Goal: Transaction & Acquisition: Obtain resource

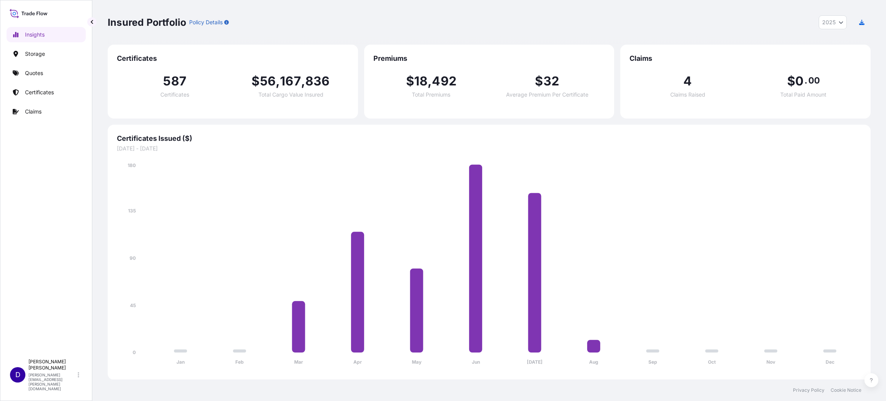
select select "2025"
click at [26, 193] on div "Insights Storage Quotes Certificates Claims" at bounding box center [46, 187] width 79 height 335
click at [36, 73] on p "Quotes" at bounding box center [34, 73] width 18 height 8
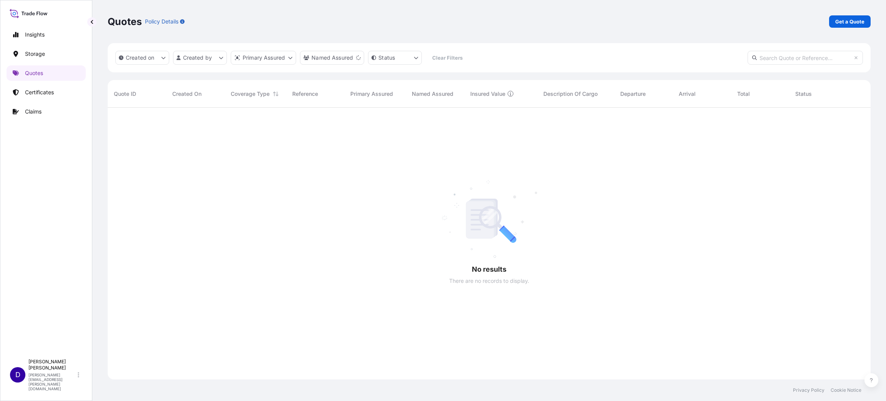
scroll to position [290, 754]
click at [36, 92] on p "Certificates" at bounding box center [39, 92] width 29 height 8
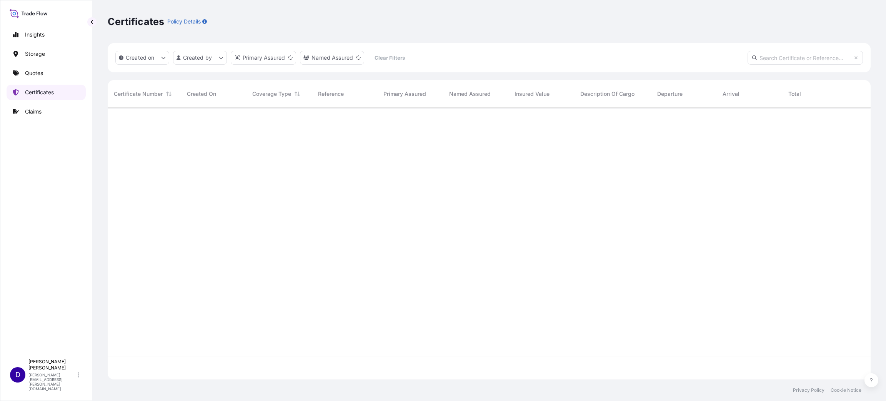
scroll to position [267, 754]
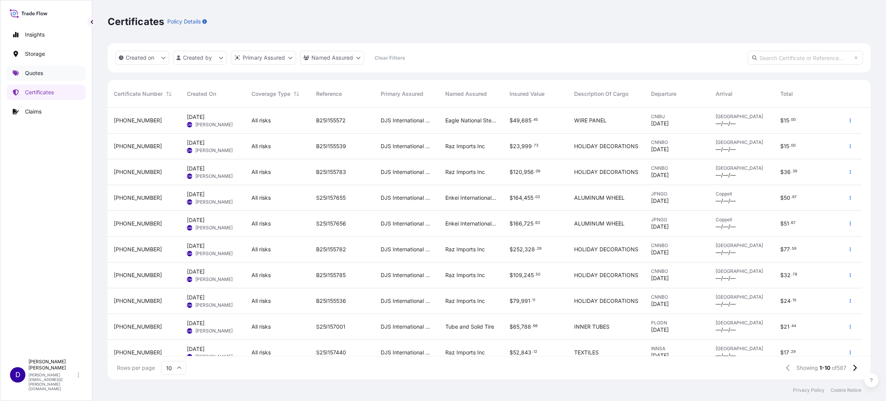
click at [32, 71] on p "Quotes" at bounding box center [34, 73] width 18 height 8
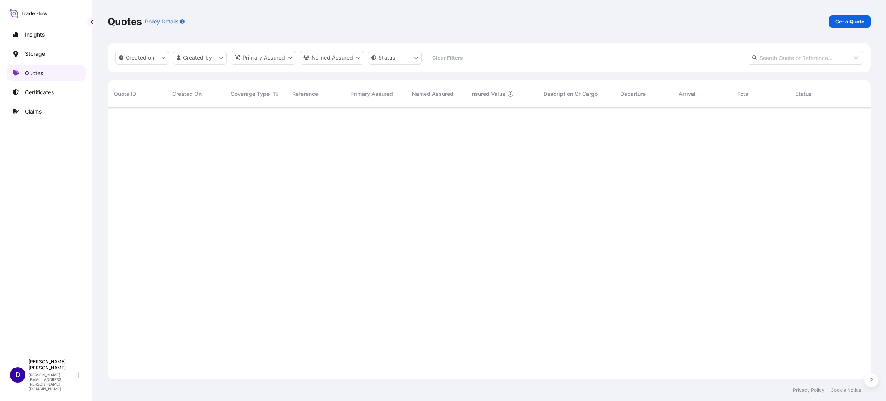
scroll to position [267, 754]
click at [845, 24] on p "Get a Quote" at bounding box center [849, 22] width 29 height 8
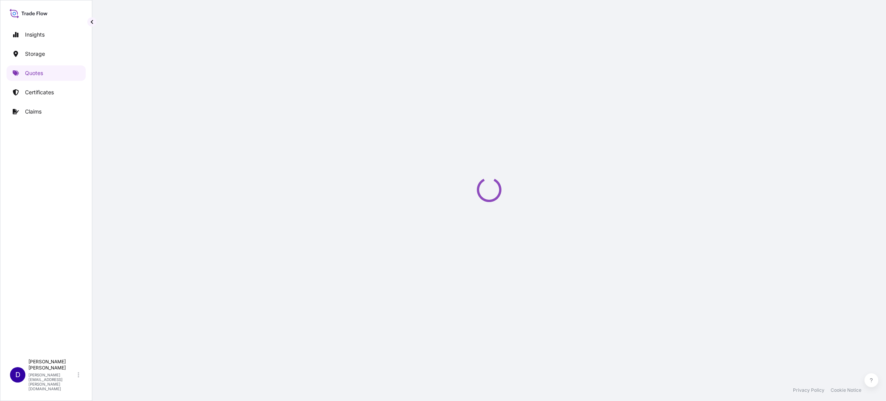
select select "Water"
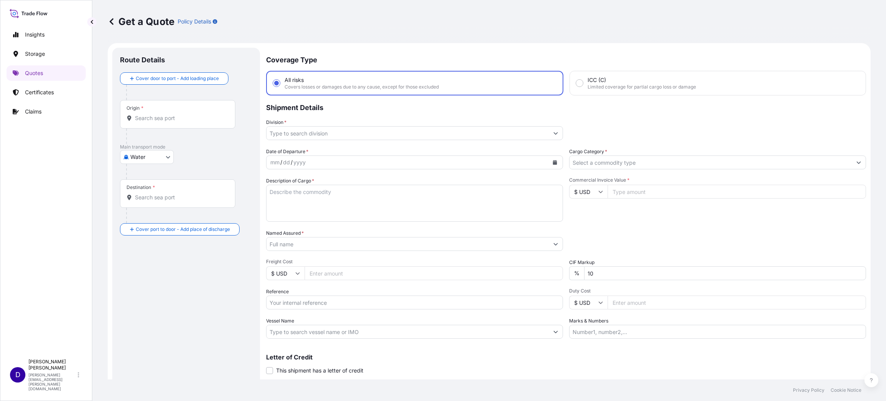
scroll to position [12, 0]
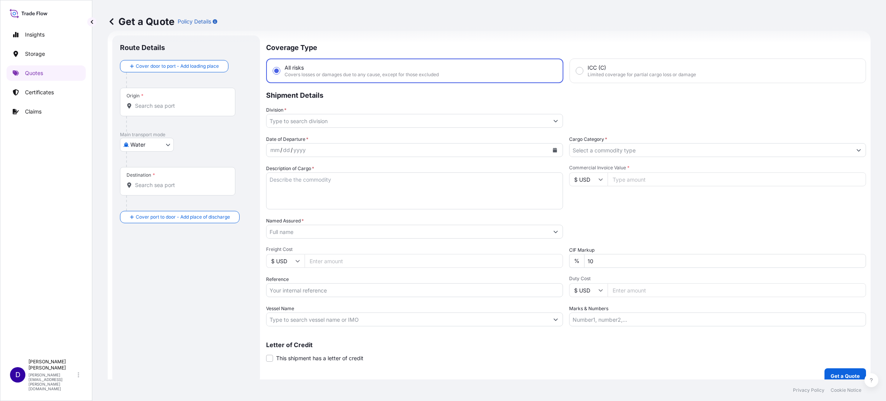
click at [151, 113] on div "Origin *" at bounding box center [177, 102] width 115 height 28
click at [151, 110] on input "Origin *" at bounding box center [180, 106] width 91 height 8
click at [149, 110] on div "Origin *" at bounding box center [177, 102] width 115 height 28
click at [149, 110] on input "Origin *" at bounding box center [180, 106] width 91 height 8
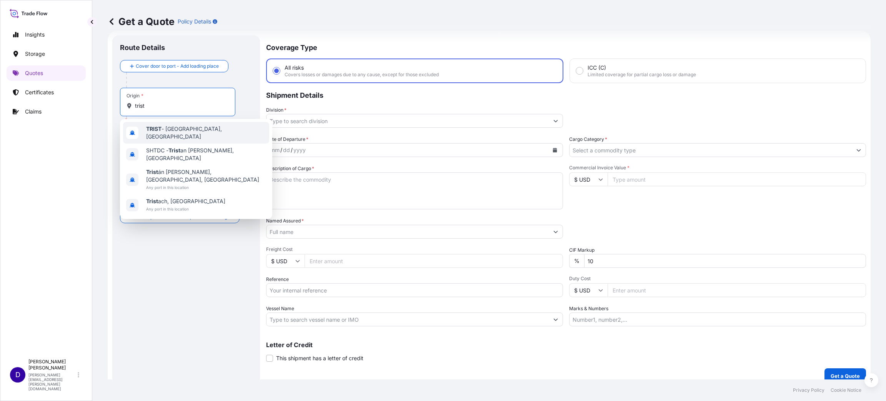
click at [167, 133] on span "TRIST - [GEOGRAPHIC_DATA], [GEOGRAPHIC_DATA]" at bounding box center [206, 132] width 120 height 15
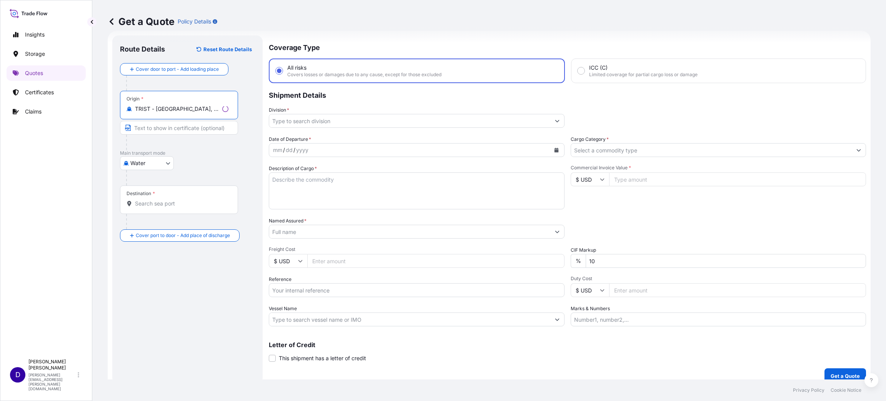
type input "TRIST - [GEOGRAPHIC_DATA], [GEOGRAPHIC_DATA]"
click at [168, 208] on div "Destination *" at bounding box center [179, 199] width 118 height 28
click at [168, 207] on input "Destination *" at bounding box center [181, 204] width 93 height 8
type input "u"
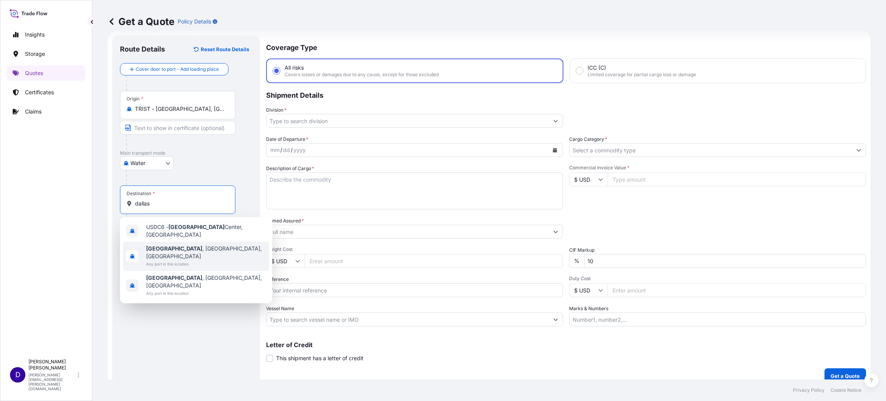
click at [161, 247] on b "[GEOGRAPHIC_DATA]" at bounding box center [174, 248] width 56 height 7
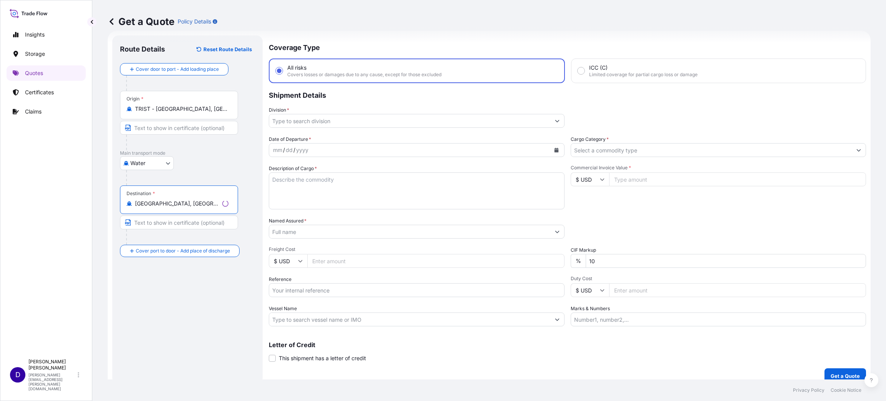
type input "[GEOGRAPHIC_DATA], [GEOGRAPHIC_DATA], [GEOGRAPHIC_DATA]"
click at [323, 119] on input "Division *" at bounding box center [409, 121] width 281 height 14
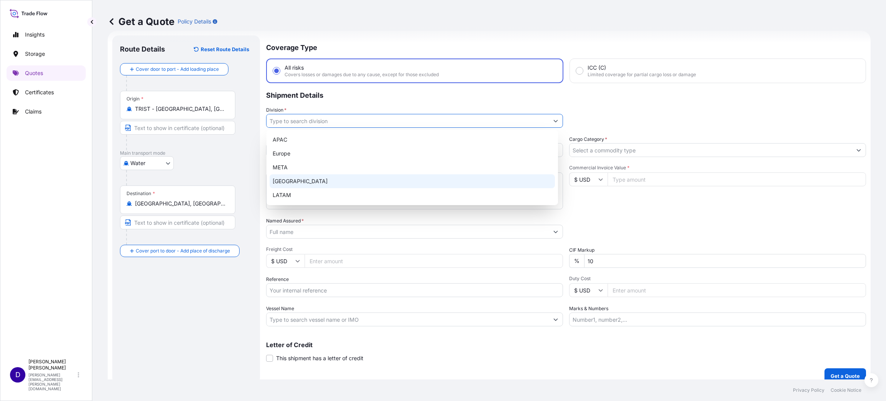
click at [297, 177] on div "[GEOGRAPHIC_DATA]" at bounding box center [412, 181] width 285 height 14
type input "[GEOGRAPHIC_DATA]"
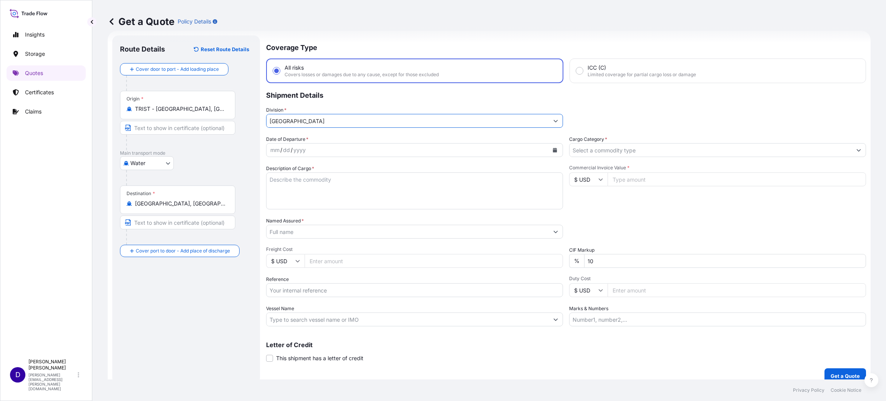
click at [553, 149] on icon "Calendar" at bounding box center [555, 150] width 4 height 5
click at [309, 197] on div "29" at bounding box center [309, 199] width 14 height 14
click at [278, 168] on button "Previous" at bounding box center [282, 171] width 17 height 12
click at [308, 257] on div "29" at bounding box center [309, 258] width 14 height 14
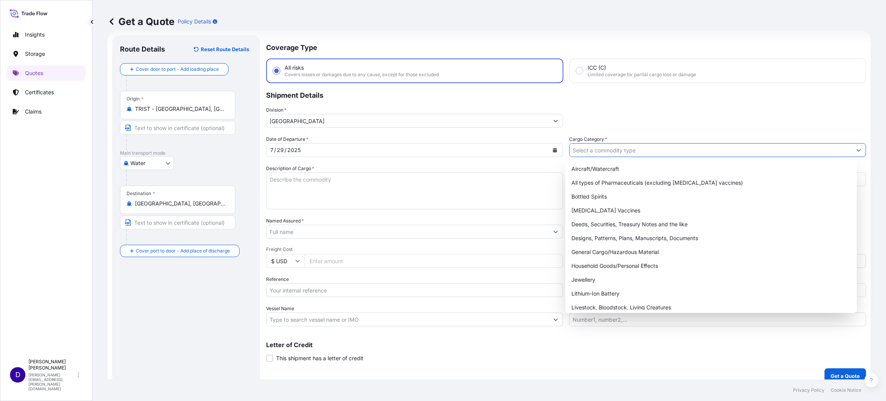
click at [576, 146] on input "Cargo Category *" at bounding box center [711, 150] width 282 height 14
click at [608, 254] on div "General Cargo/Hazardous Material" at bounding box center [710, 252] width 285 height 14
type input "General Cargo/Hazardous Material"
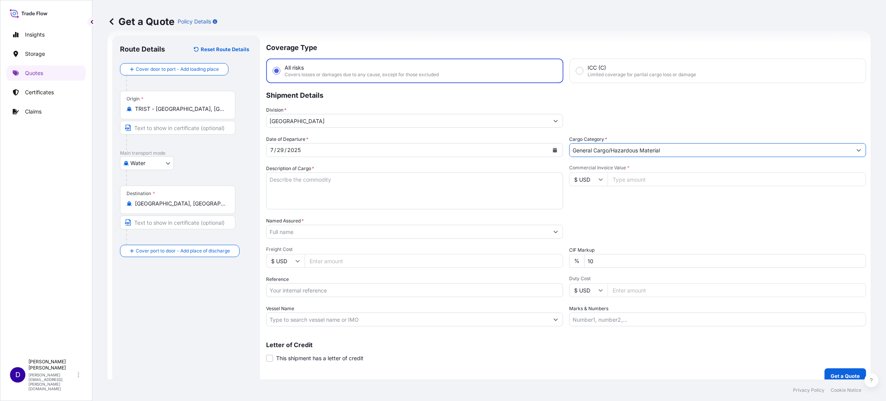
click at [443, 196] on textarea "Description of Cargo *" at bounding box center [414, 190] width 297 height 37
click at [324, 196] on textarea "Description of Cargo *" at bounding box center [414, 190] width 297 height 37
paste textarea "100 PES,WOVEN,PIECE DYED,CURTAIN FABRIC"
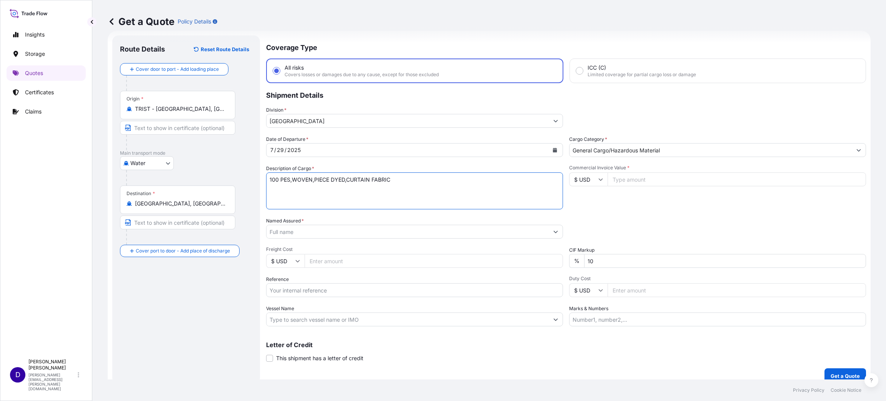
type textarea "100 PES,WOVEN,PIECE DYED,CURTAIN FABRIC"
click at [634, 182] on input "Commercial Invoice Value *" at bounding box center [737, 179] width 258 height 14
type input "4468.00"
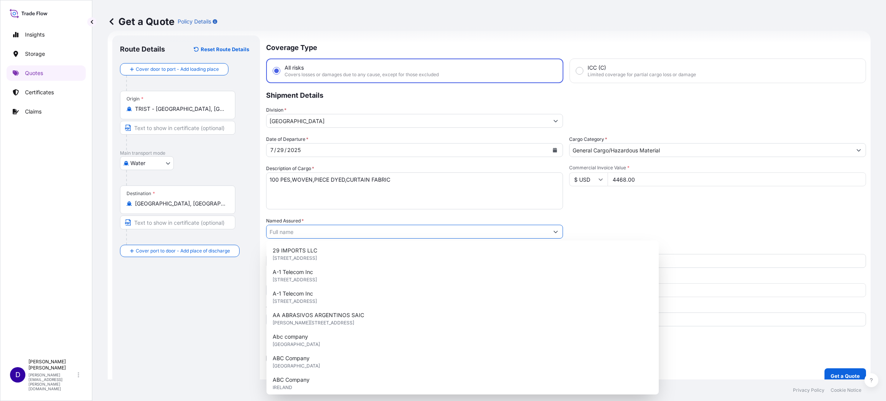
click at [327, 233] on input "Named Assured *" at bounding box center [407, 232] width 282 height 14
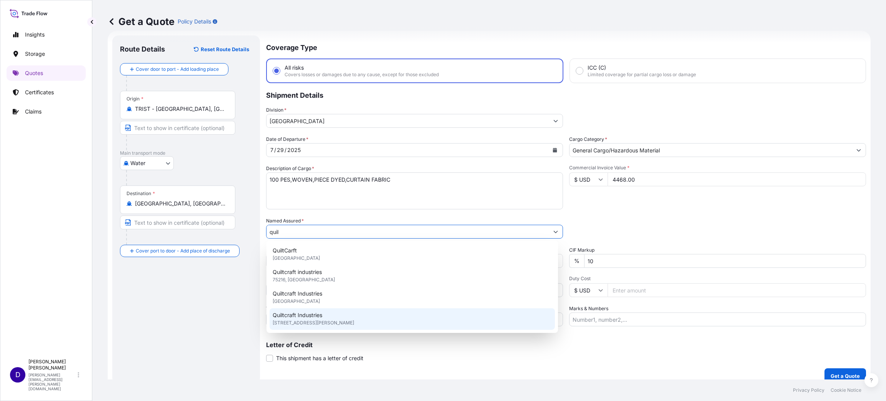
click at [320, 321] on span "[STREET_ADDRESS][PERSON_NAME]" at bounding box center [314, 323] width 82 height 8
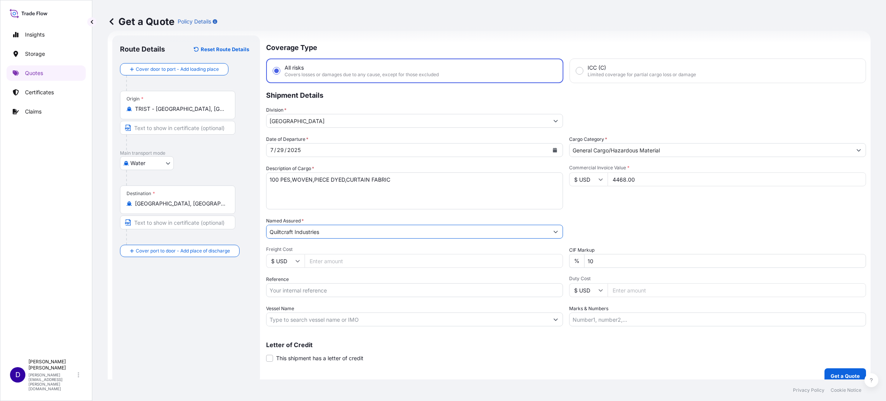
type input "Quiltcraft Industries"
click at [333, 247] on div "Date of Departure * [DATE] Cargo Category * General Cargo/Hazardous Material De…" at bounding box center [566, 230] width 600 height 191
click at [343, 269] on div "Date of Departure * [DATE] Cargo Category * General Cargo/Hazardous Material De…" at bounding box center [566, 230] width 600 height 191
click at [637, 174] on input "4468.00" at bounding box center [737, 179] width 258 height 14
click at [333, 265] on input "Freight Cost" at bounding box center [434, 261] width 258 height 14
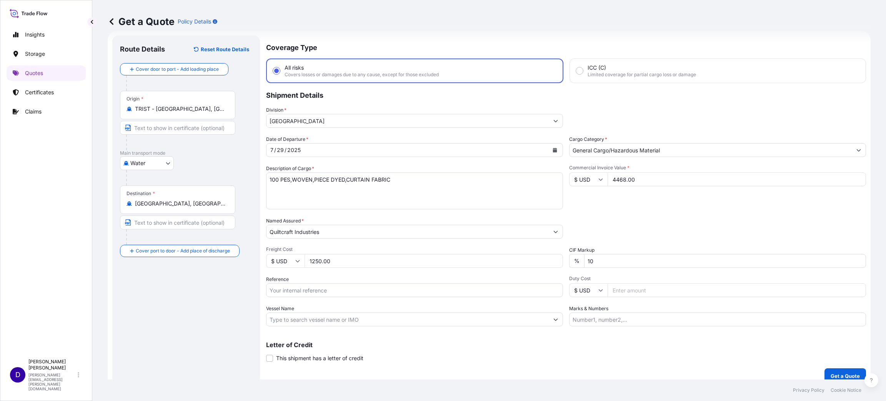
type input "1250.00"
click at [310, 288] on input "Reference" at bounding box center [414, 290] width 297 height 14
click at [348, 286] on input "Reference" at bounding box center [414, 290] width 297 height 14
paste input "B25I154588"
type input "B25I154588"
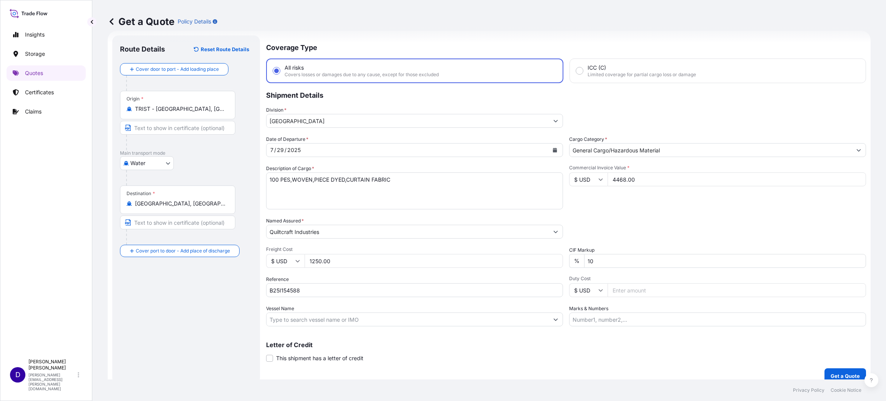
click at [663, 294] on input "Duty Cost" at bounding box center [737, 290] width 258 height 14
type input "1150.83"
click at [832, 368] on button "Get a Quote" at bounding box center [845, 375] width 42 height 15
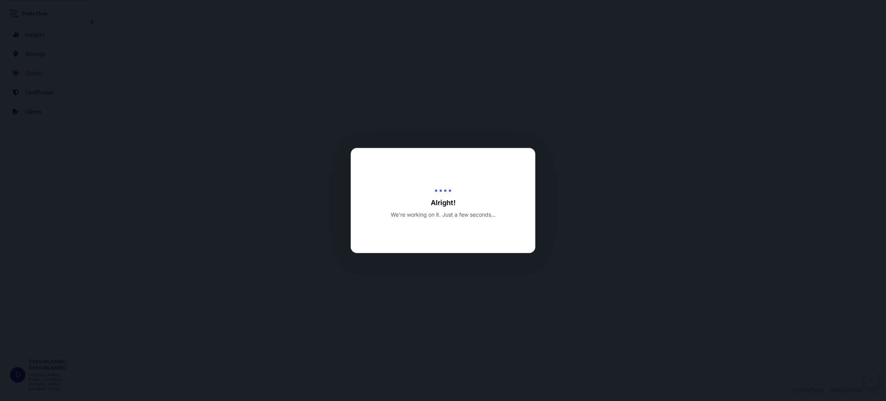
select select "Water"
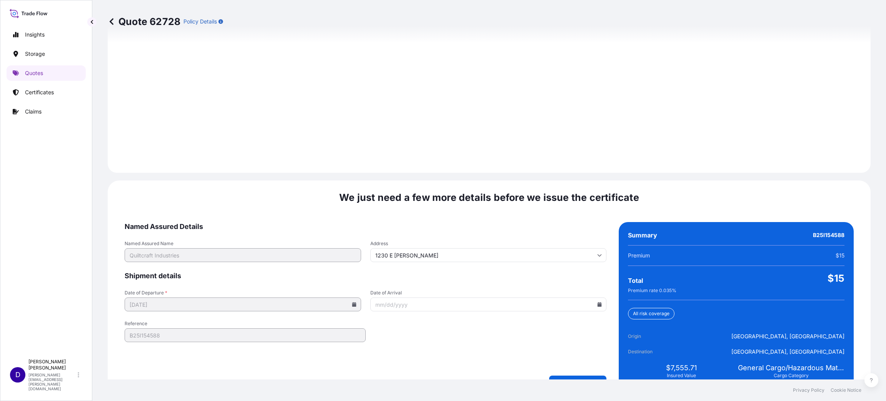
scroll to position [1056, 0]
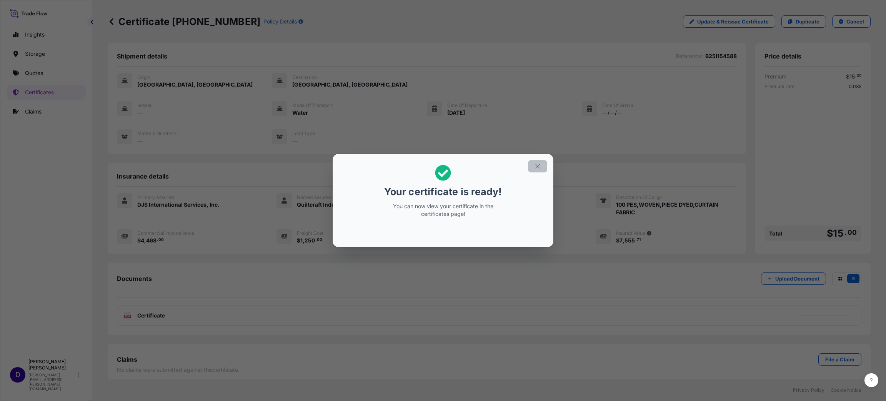
click at [538, 164] on icon "button" at bounding box center [537, 166] width 7 height 7
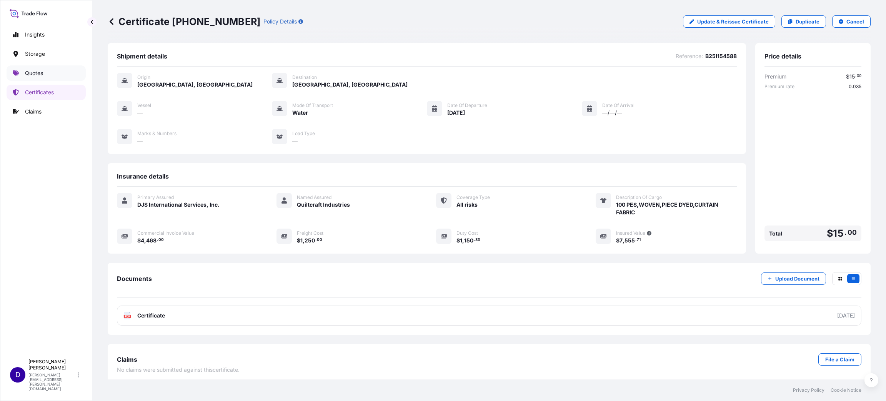
click at [34, 72] on p "Quotes" at bounding box center [34, 73] width 18 height 8
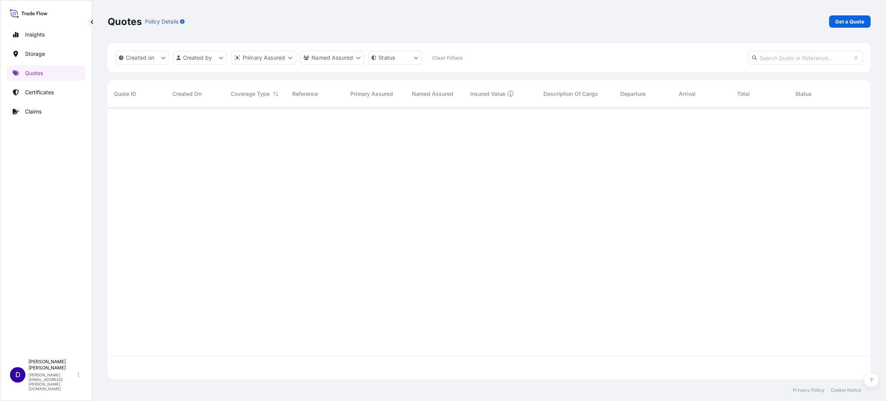
scroll to position [290, 754]
click at [844, 22] on p "Get a Quote" at bounding box center [849, 22] width 29 height 8
select select "Water"
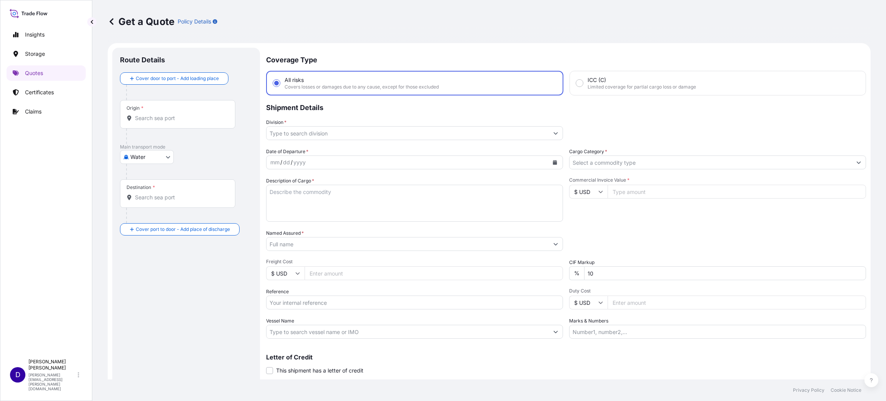
scroll to position [12, 0]
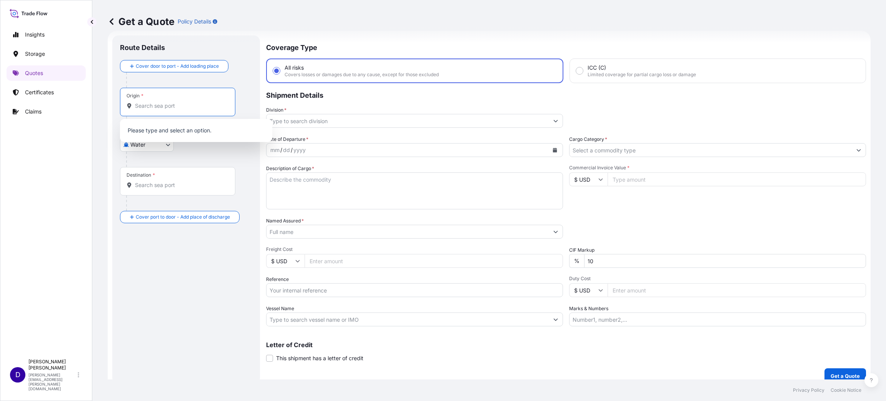
click at [157, 110] on div "Origin *" at bounding box center [177, 102] width 115 height 28
click at [157, 110] on input "Origin *" at bounding box center [180, 106] width 91 height 8
click at [168, 130] on span "ITLIV - [GEOGRAPHIC_DATA], [GEOGRAPHIC_DATA]" at bounding box center [206, 132] width 120 height 15
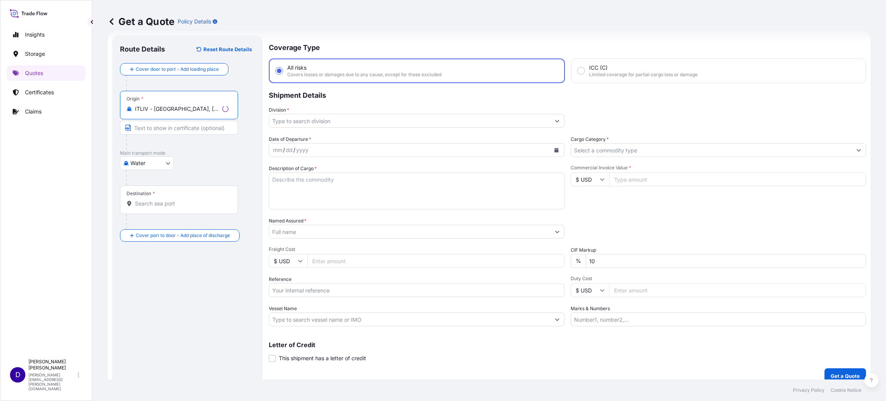
type input "ITLIV - [GEOGRAPHIC_DATA], [GEOGRAPHIC_DATA]"
click at [150, 203] on input "Destination *" at bounding box center [181, 204] width 93 height 8
type input "h"
click at [191, 228] on span "USHOU / IAH - [GEOGRAPHIC_DATA], [GEOGRAPHIC_DATA]" at bounding box center [206, 230] width 120 height 15
type input "USHOU / IAH - [GEOGRAPHIC_DATA], [GEOGRAPHIC_DATA]"
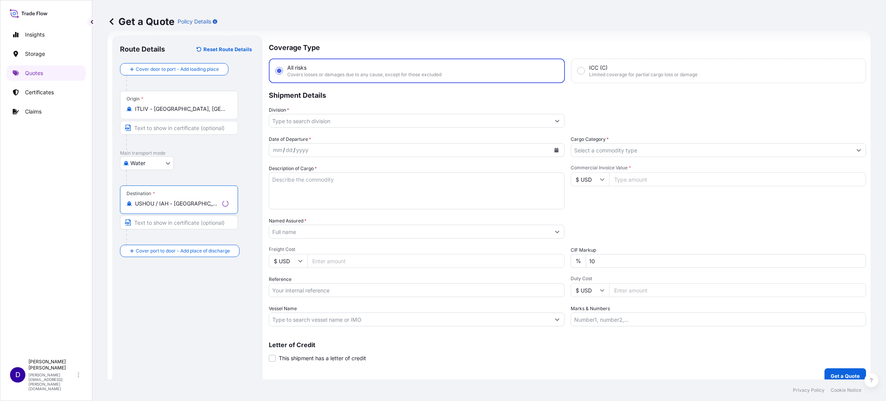
click at [310, 121] on input "Division *" at bounding box center [409, 121] width 281 height 14
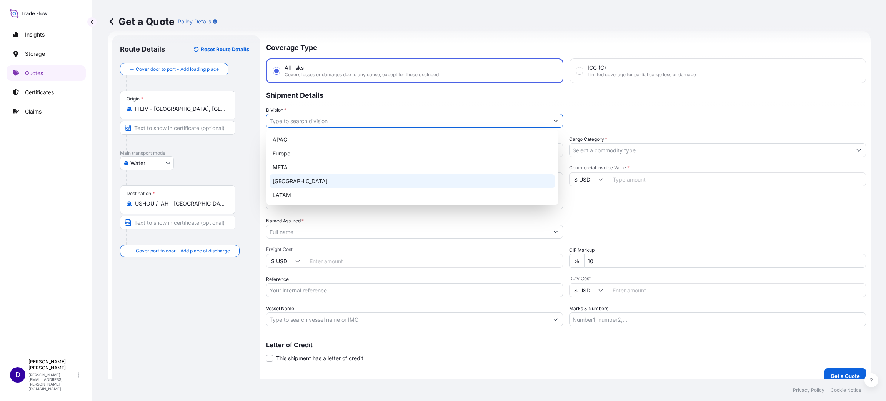
click at [290, 181] on div "[GEOGRAPHIC_DATA]" at bounding box center [412, 181] width 285 height 14
type input "[GEOGRAPHIC_DATA]"
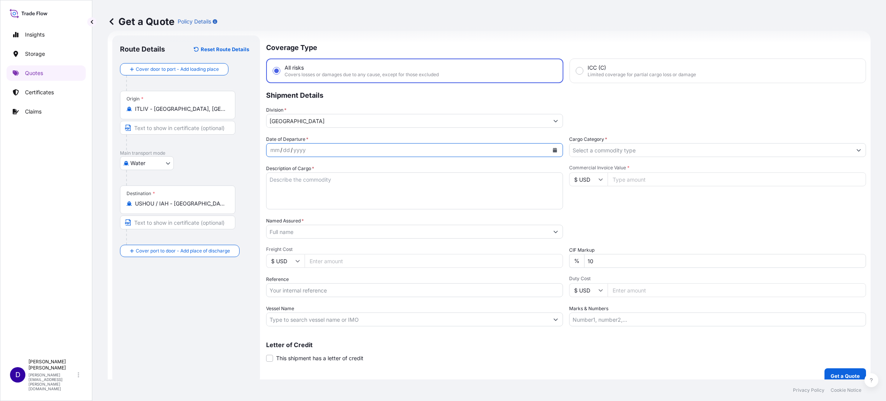
click at [553, 148] on button "Calendar" at bounding box center [555, 150] width 12 height 12
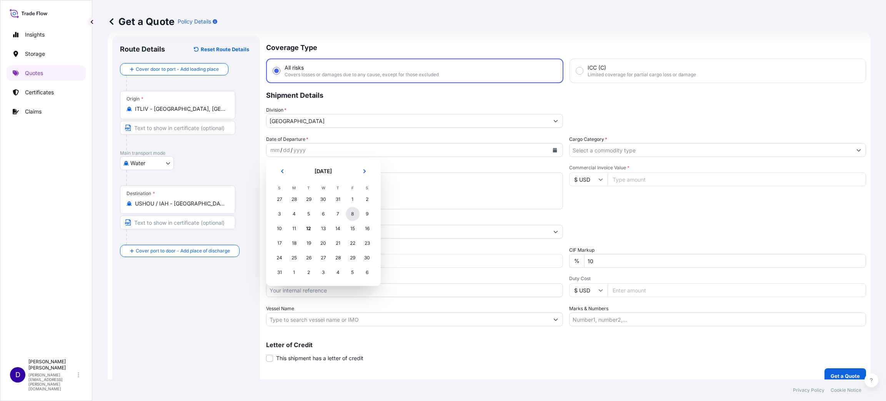
click at [353, 215] on div "8" at bounding box center [353, 214] width 14 height 14
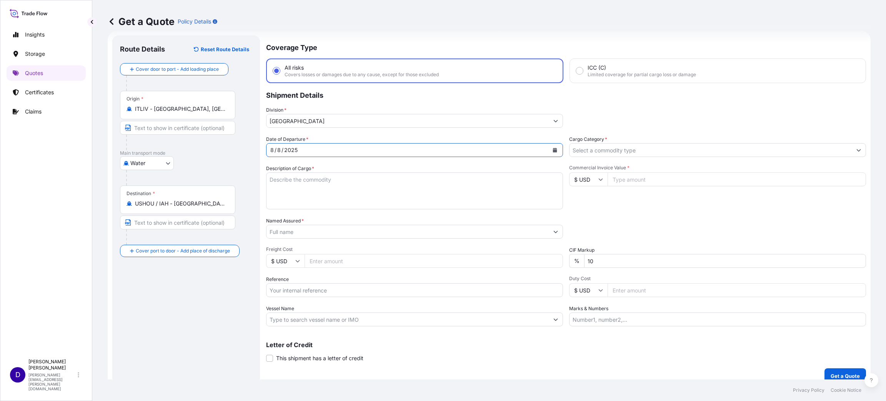
click at [599, 148] on input "Cargo Category *" at bounding box center [711, 150] width 282 height 14
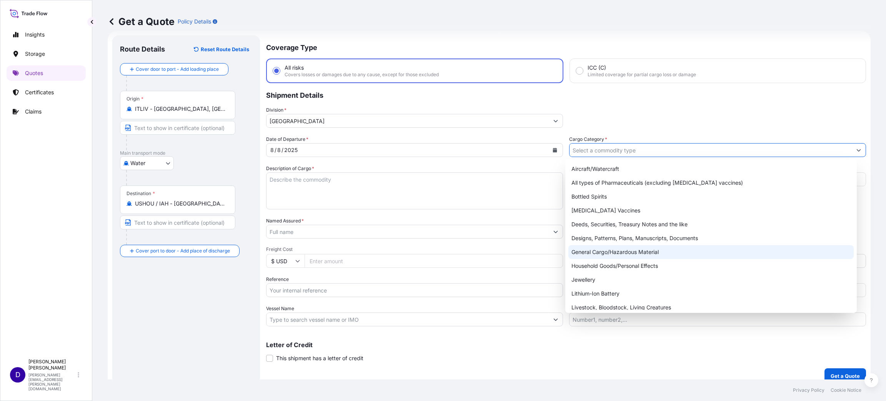
click at [603, 248] on div "General Cargo/Hazardous Material" at bounding box center [710, 252] width 285 height 14
type input "General Cargo/Hazardous Material"
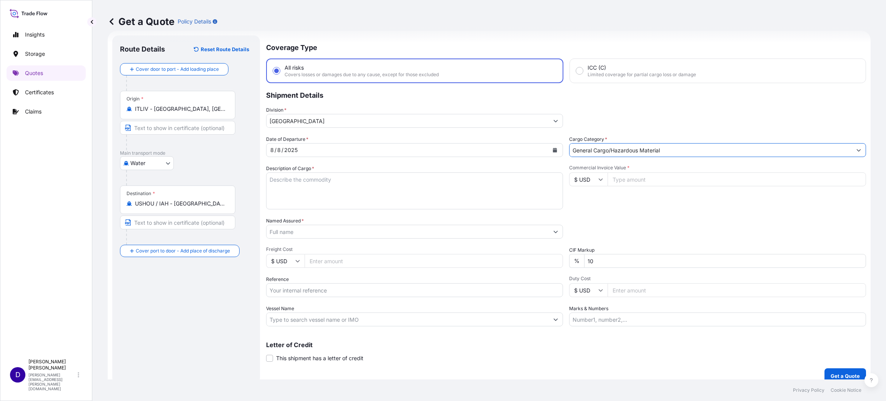
click at [427, 185] on textarea "Description of Cargo *" at bounding box center [414, 190] width 297 height 37
type textarea "f"
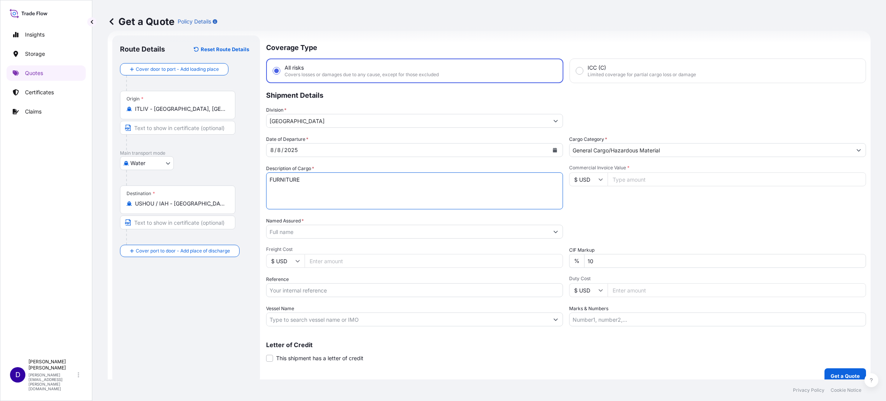
type textarea "FURNITURE"
click at [642, 177] on input "Commercial Invoice Value *" at bounding box center [737, 179] width 258 height 14
type input "68345.00"
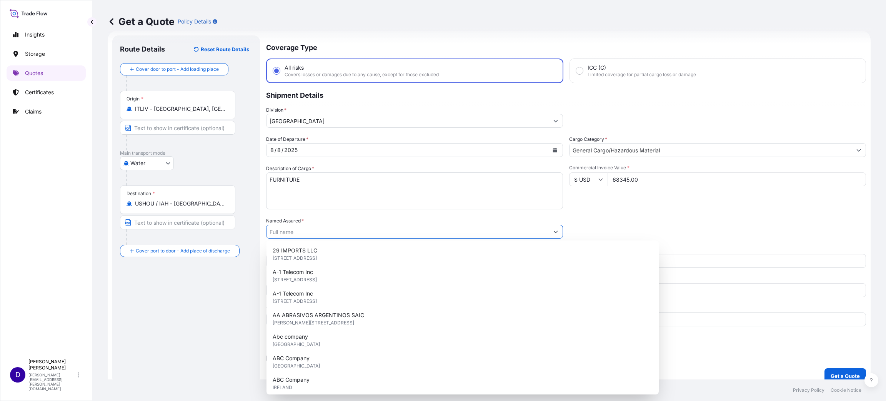
click at [294, 231] on input "Named Assured *" at bounding box center [407, 232] width 282 height 14
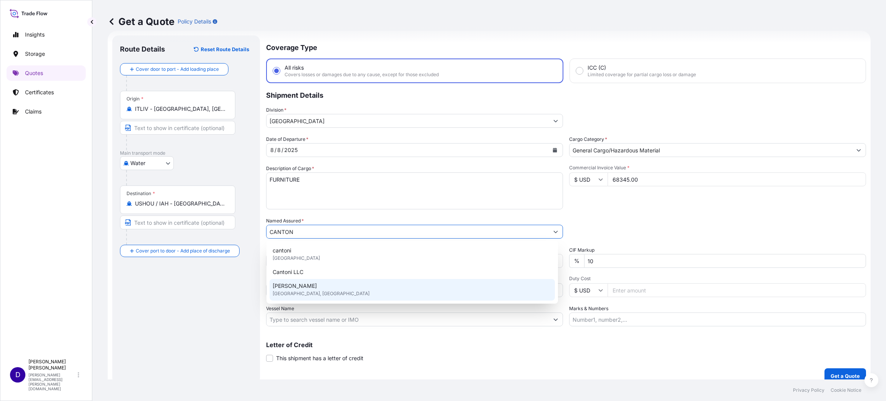
click at [281, 293] on span "[GEOGRAPHIC_DATA], [GEOGRAPHIC_DATA]" at bounding box center [321, 294] width 97 height 8
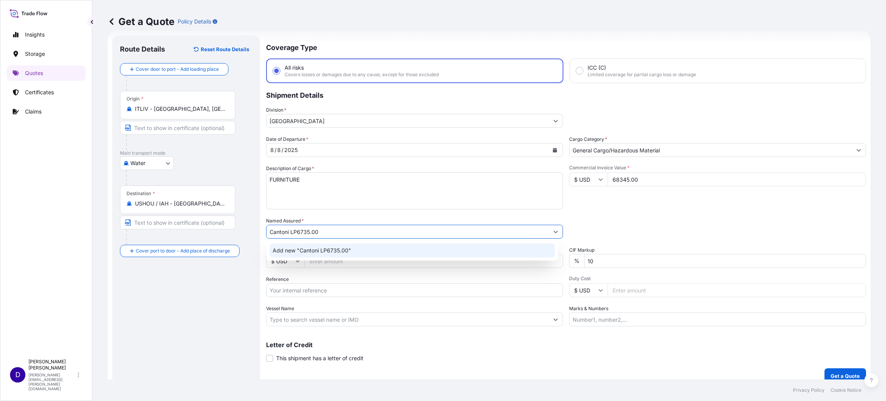
drag, startPoint x: 327, startPoint y: 230, endPoint x: 297, endPoint y: 223, distance: 31.2
click at [297, 223] on div "Named Assured * Cantoni LP6735.00" at bounding box center [414, 228] width 297 height 22
type input "[PERSON_NAME]"
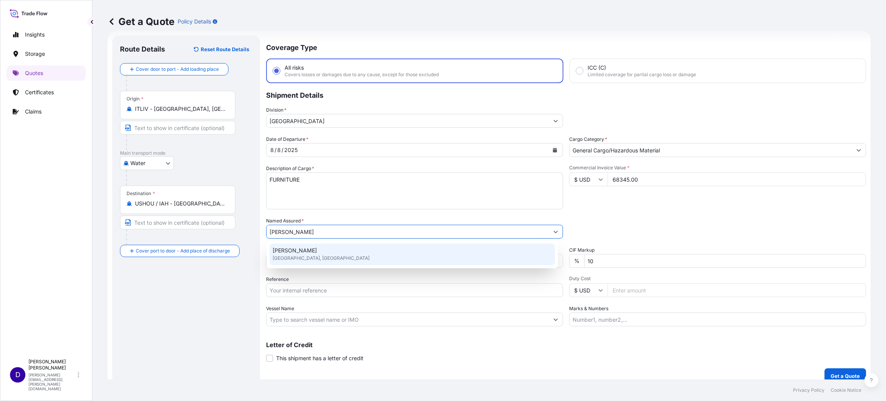
click at [301, 248] on div "[PERSON_NAME] [GEOGRAPHIC_DATA], [GEOGRAPHIC_DATA]" at bounding box center [412, 254] width 285 height 22
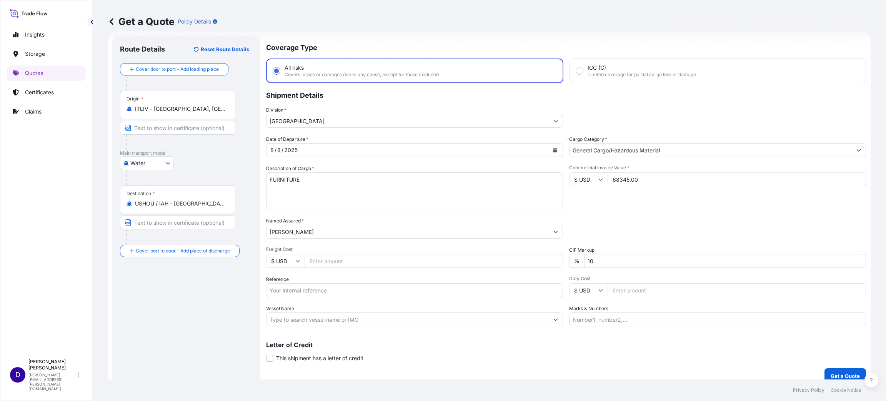
click at [323, 261] on input "Freight Cost" at bounding box center [434, 261] width 258 height 14
type input "6735.00"
click at [329, 288] on input "Reference" at bounding box center [414, 290] width 297 height 14
paste input "B25I155574"
type input "B25I155574"
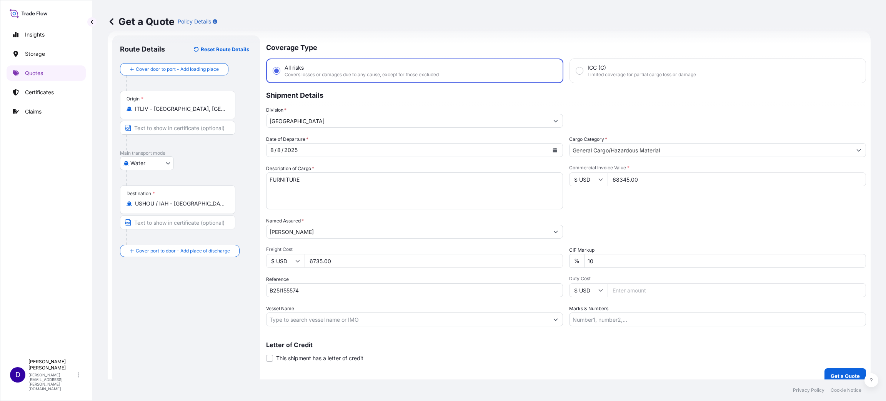
click at [620, 290] on input "Duty Cost" at bounding box center [737, 290] width 258 height 14
type input "7156.68"
drag, startPoint x: 616, startPoint y: 181, endPoint x: 630, endPoint y: 174, distance: 16.0
click at [630, 174] on input "68345.00" at bounding box center [737, 179] width 258 height 14
drag, startPoint x: 616, startPoint y: 179, endPoint x: 620, endPoint y: 180, distance: 4.0
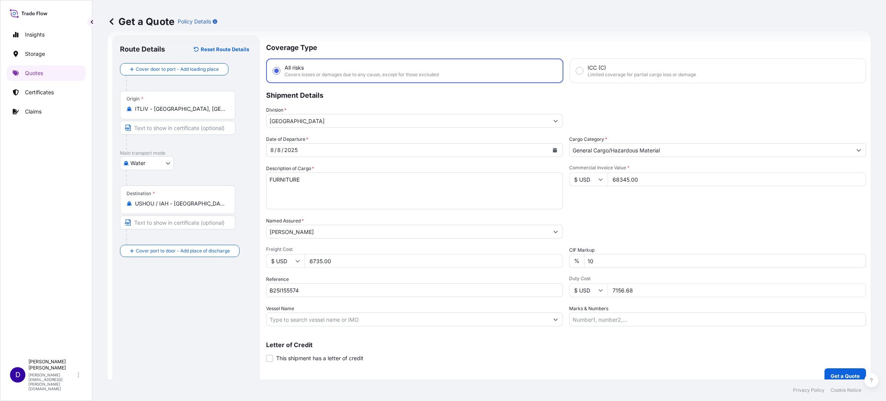
click at [616, 179] on input "68345.00" at bounding box center [737, 179] width 258 height 14
click at [839, 375] on p "Get a Quote" at bounding box center [845, 376] width 29 height 8
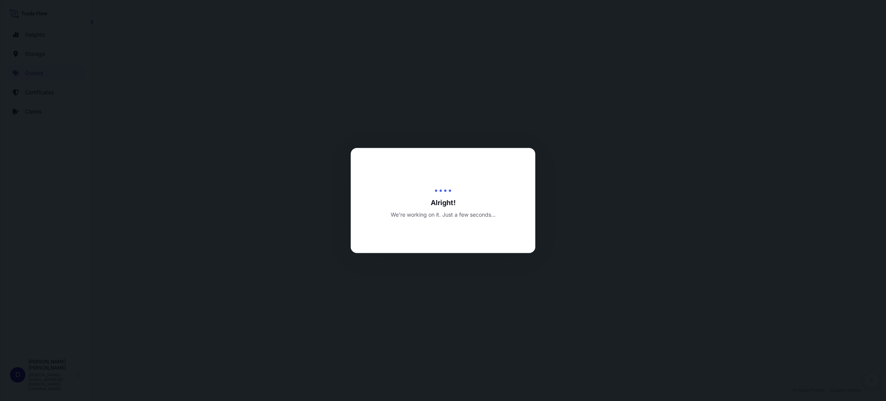
select select "Water"
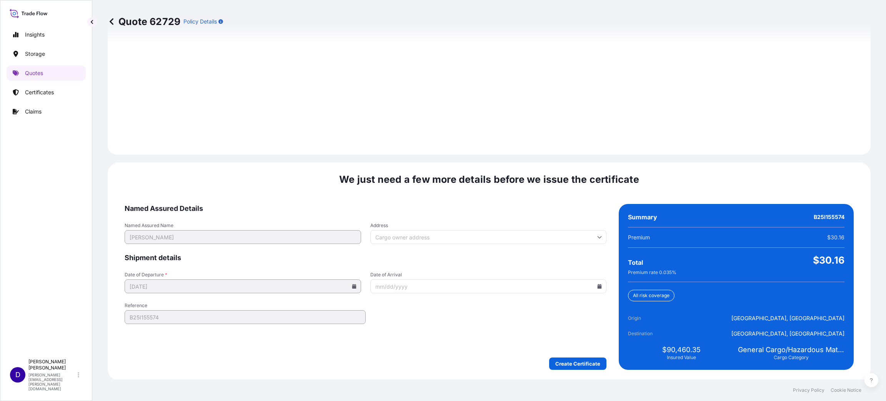
scroll to position [1056, 0]
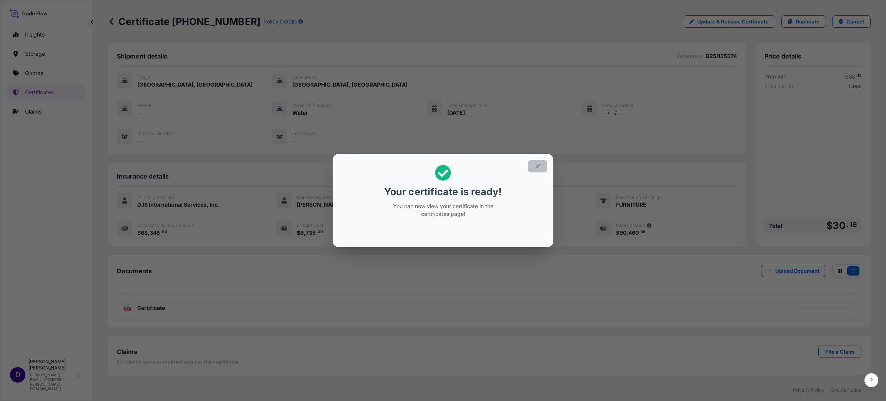
click at [539, 168] on icon "button" at bounding box center [537, 166] width 4 height 4
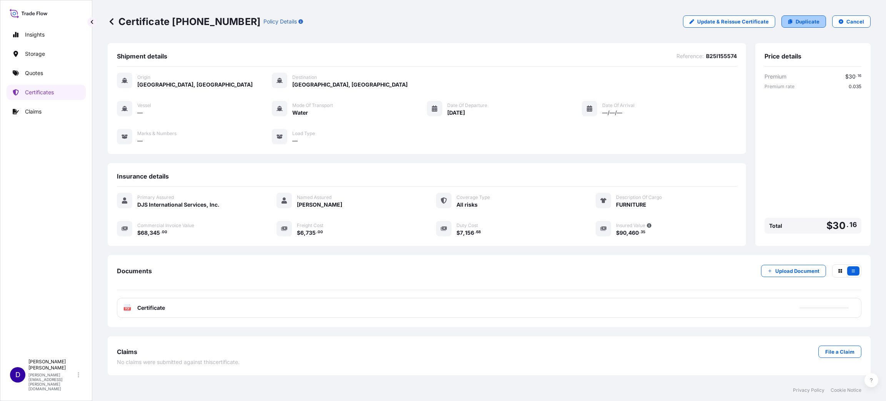
click at [799, 20] on p "Duplicate" at bounding box center [808, 22] width 24 height 8
select select "Water"
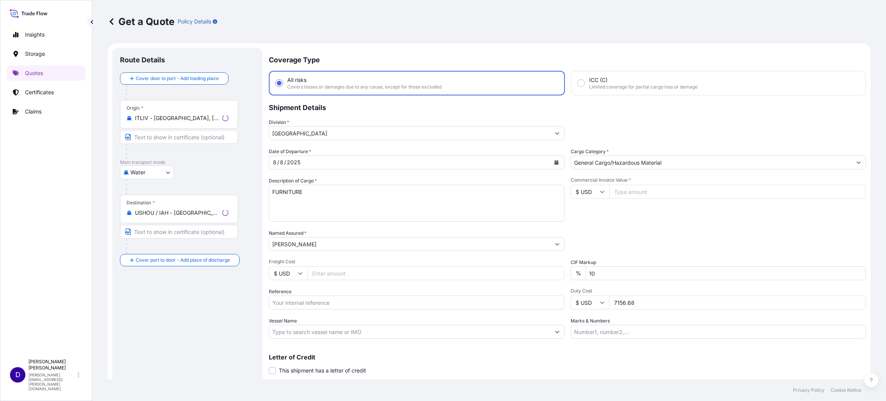
scroll to position [12, 0]
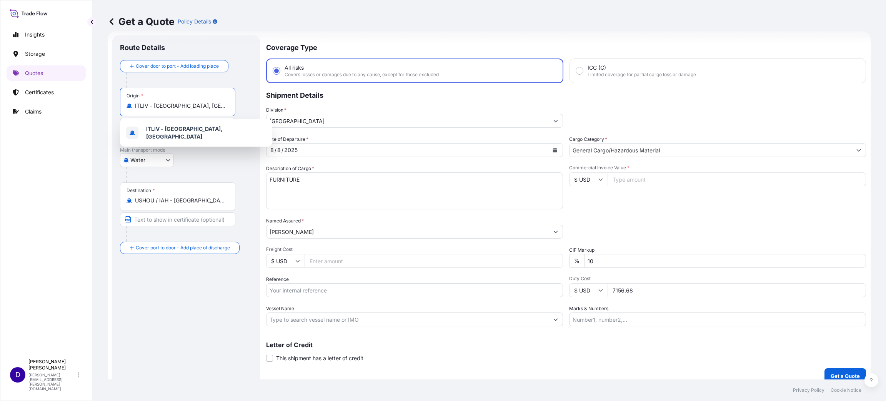
drag, startPoint x: 203, startPoint y: 107, endPoint x: 140, endPoint y: 98, distance: 64.0
click at [140, 98] on div "Origin * ITLIV - [GEOGRAPHIC_DATA], [GEOGRAPHIC_DATA]" at bounding box center [177, 102] width 115 height 28
drag, startPoint x: 157, startPoint y: 106, endPoint x: 127, endPoint y: 100, distance: 30.5
click at [127, 100] on div "Origin * ITSPZ" at bounding box center [177, 102] width 115 height 28
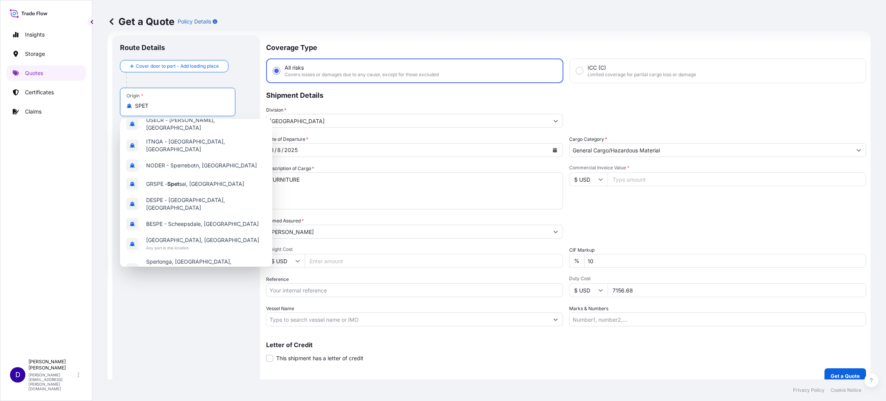
scroll to position [0, 0]
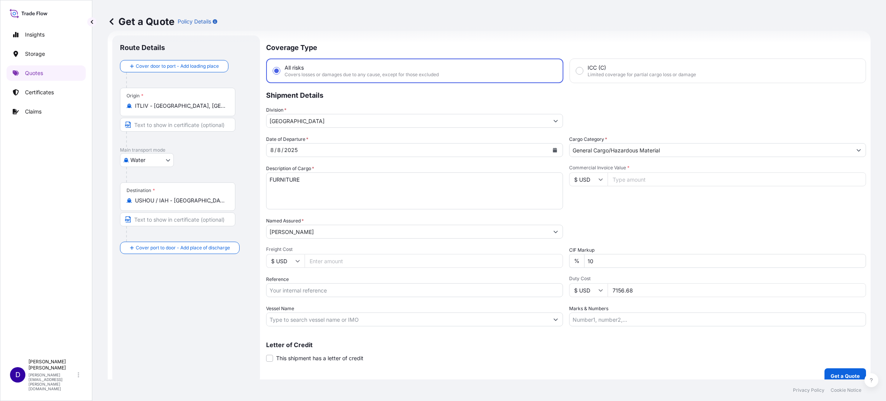
drag, startPoint x: 30, startPoint y: 220, endPoint x: 45, endPoint y: 211, distance: 17.0
click at [30, 220] on div "Insights Storage Quotes Certificates Claims" at bounding box center [46, 187] width 79 height 335
drag, startPoint x: 193, startPoint y: 106, endPoint x: 118, endPoint y: 104, distance: 75.0
click at [118, 104] on div "Route Details Cover door to port - Add loading place Place of loading Road / [G…" at bounding box center [186, 209] width 148 height 348
drag, startPoint x: 196, startPoint y: 106, endPoint x: 118, endPoint y: 102, distance: 77.4
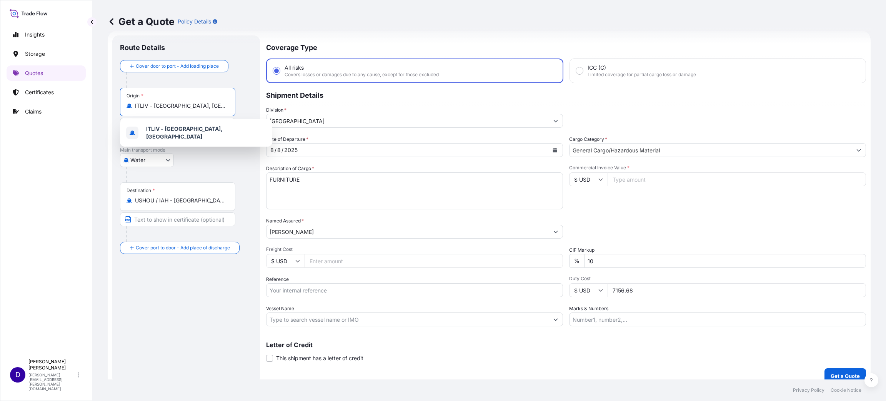
click at [118, 102] on div "Route Details Cover door to port - Add loading place Place of loading Road / [G…" at bounding box center [186, 209] width 148 height 348
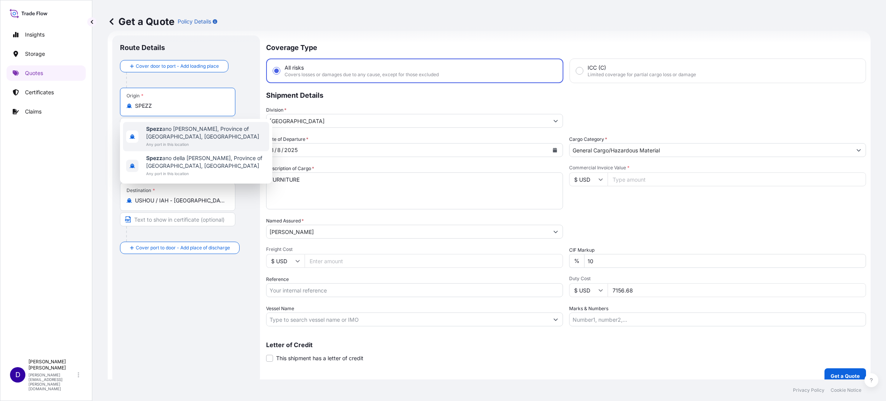
click at [175, 140] on span "Spezz ano [PERSON_NAME], Province of [GEOGRAPHIC_DATA], [GEOGRAPHIC_DATA]" at bounding box center [206, 132] width 120 height 15
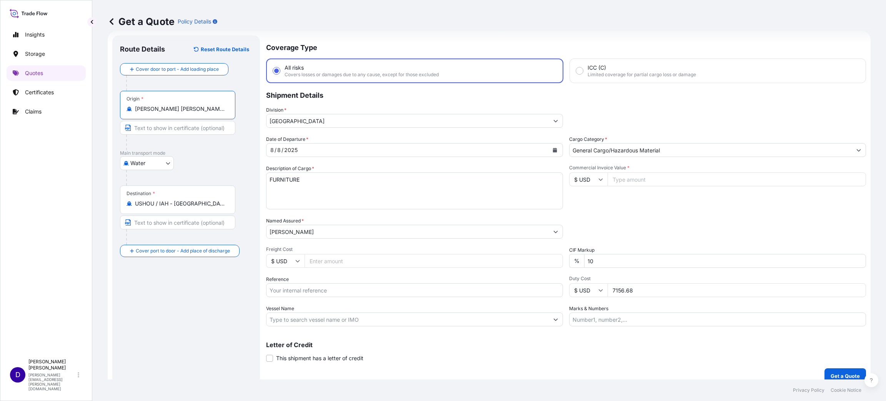
type input "[PERSON_NAME] [PERSON_NAME], Province of [GEOGRAPHIC_DATA], [GEOGRAPHIC_DATA]"
click at [557, 146] on div "Date of Departure * [DATE] Cargo Category * General Cargo/Hazardous Material De…" at bounding box center [566, 230] width 600 height 191
click at [553, 145] on button "Calendar" at bounding box center [555, 150] width 12 height 12
click at [367, 213] on div "9" at bounding box center [367, 214] width 14 height 14
click at [623, 181] on input "Commercial Invoice Value *" at bounding box center [737, 179] width 258 height 14
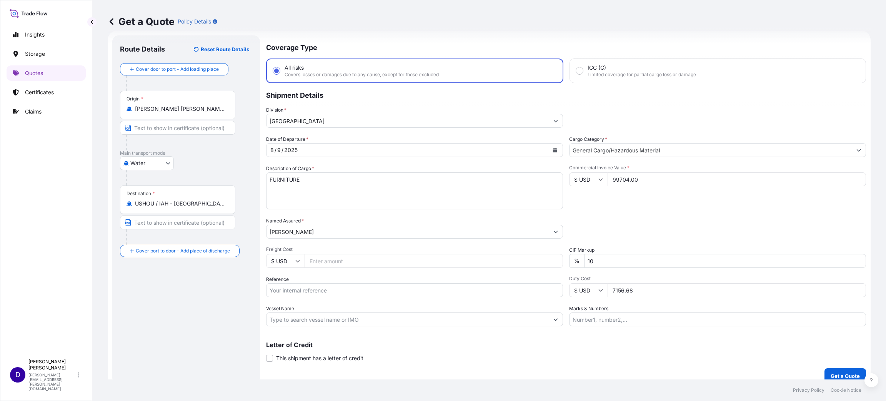
type input "99704.00"
click at [320, 260] on input "Freight Cost" at bounding box center [434, 261] width 258 height 14
type input "6735.00"
drag, startPoint x: 649, startPoint y: 287, endPoint x: 592, endPoint y: 281, distance: 56.9
click at [592, 281] on div "Duty Cost $ USD 7156.68" at bounding box center [717, 286] width 297 height 22
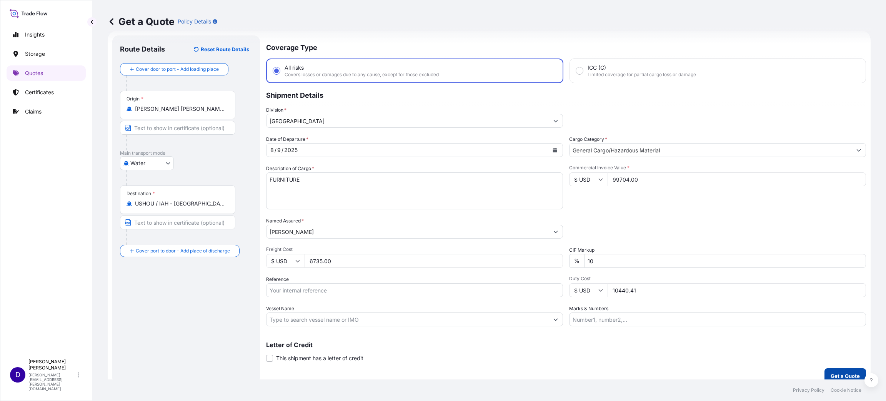
type input "10440.41"
click at [843, 372] on p "Get a Quote" at bounding box center [845, 376] width 29 height 8
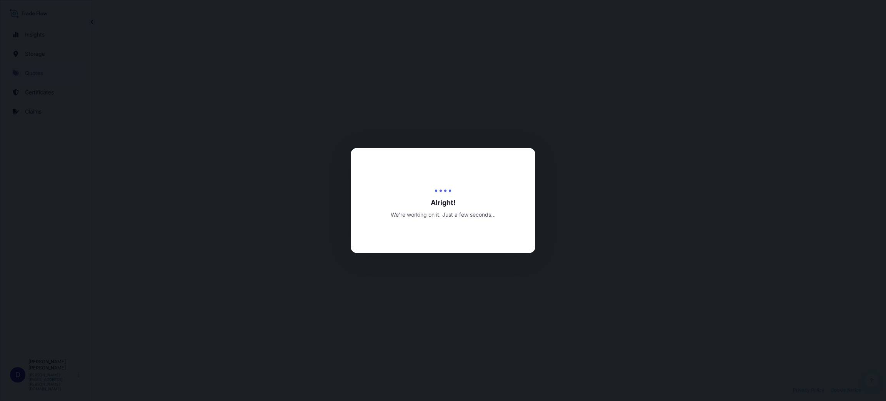
select select "Water"
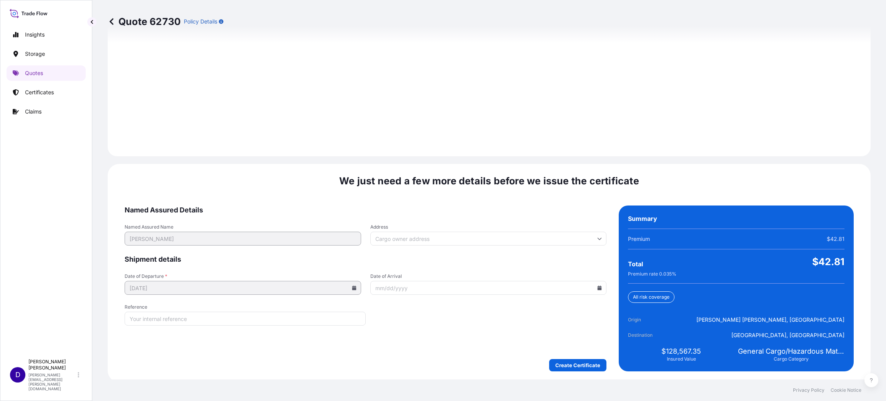
scroll to position [1056, 0]
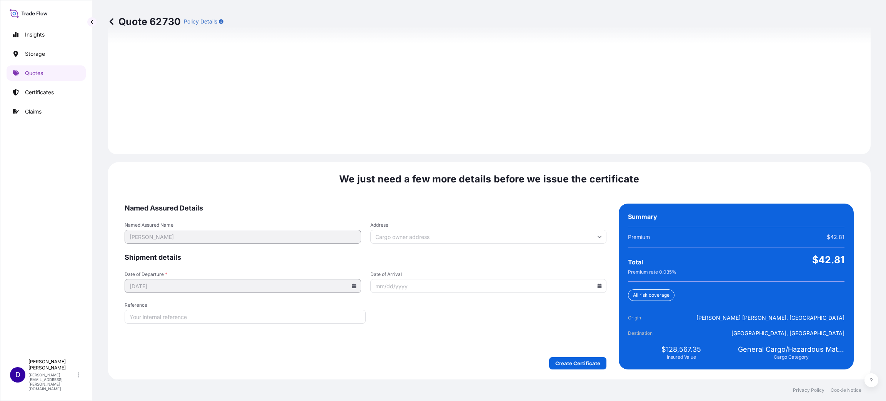
click at [525, 217] on form "Named Assured Details Named Assured Name [PERSON_NAME] Address Shipment details…" at bounding box center [366, 286] width 482 height 166
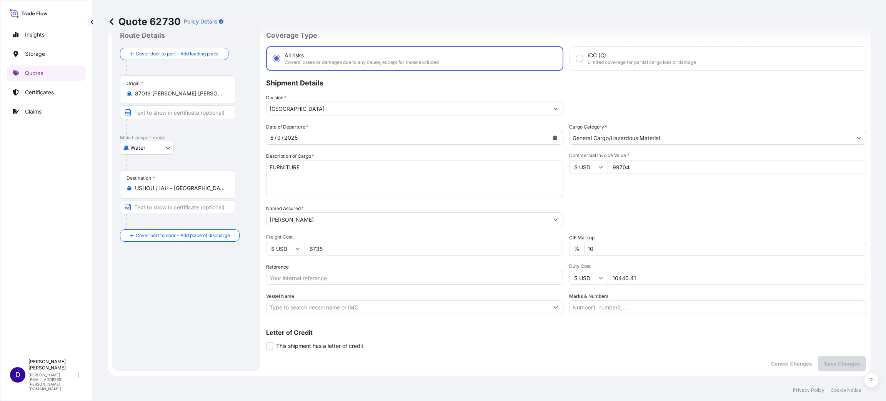
scroll to position [18, 0]
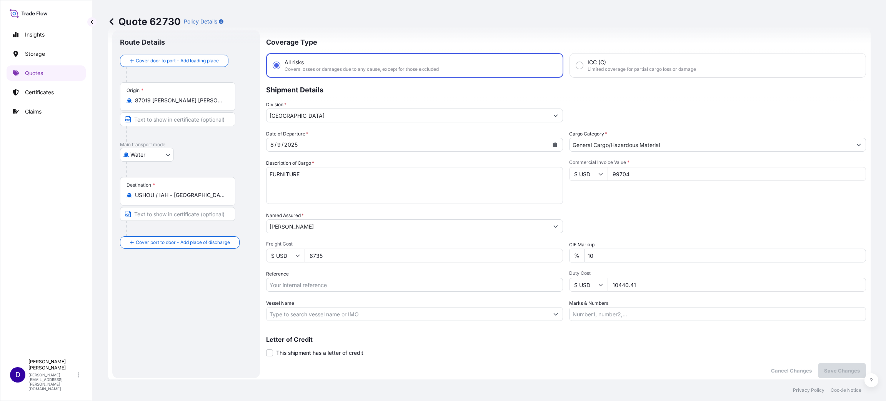
click at [309, 281] on input "Reference" at bounding box center [414, 285] width 297 height 14
paste input "B25I155568"
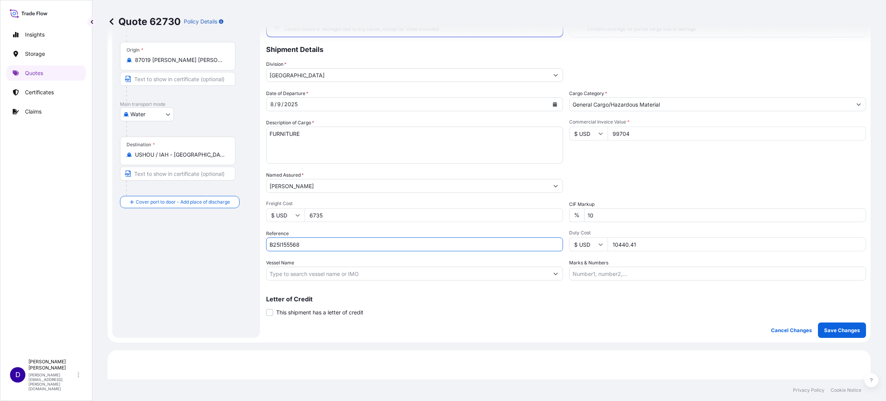
scroll to position [75, 0]
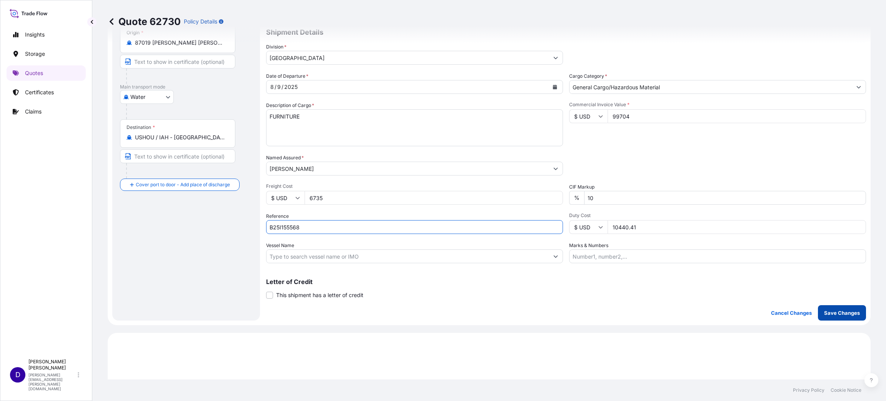
type input "B25I155568"
click at [848, 309] on p "Save Changes" at bounding box center [842, 313] width 36 height 8
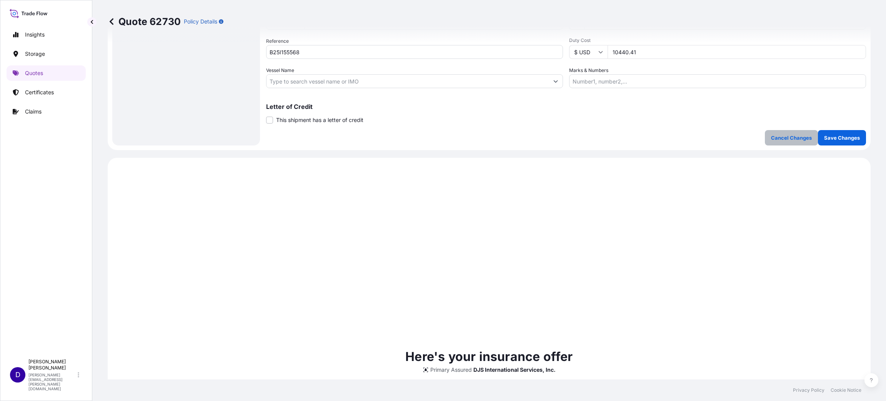
scroll to position [369, 0]
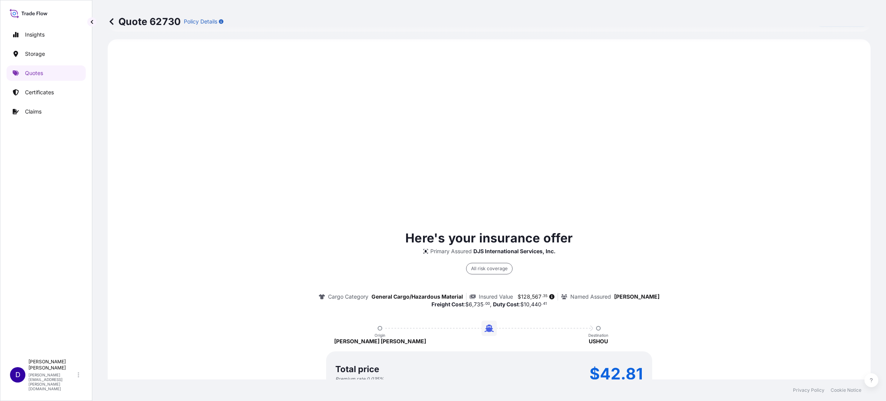
select select "Water"
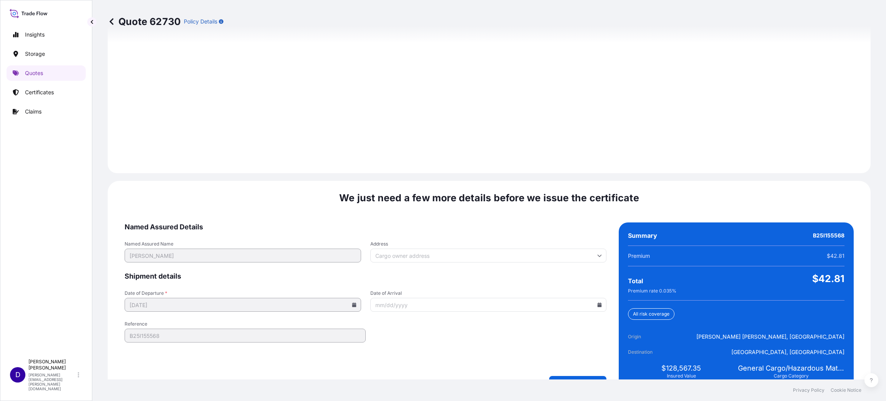
scroll to position [1056, 0]
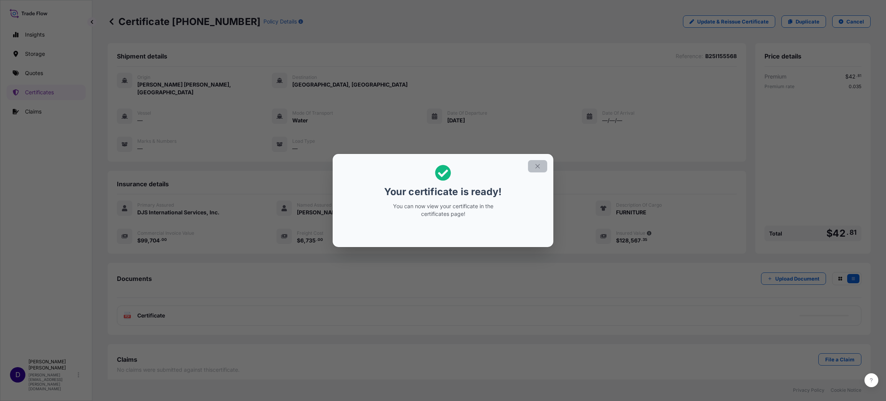
click at [540, 167] on icon "button" at bounding box center [537, 166] width 7 height 7
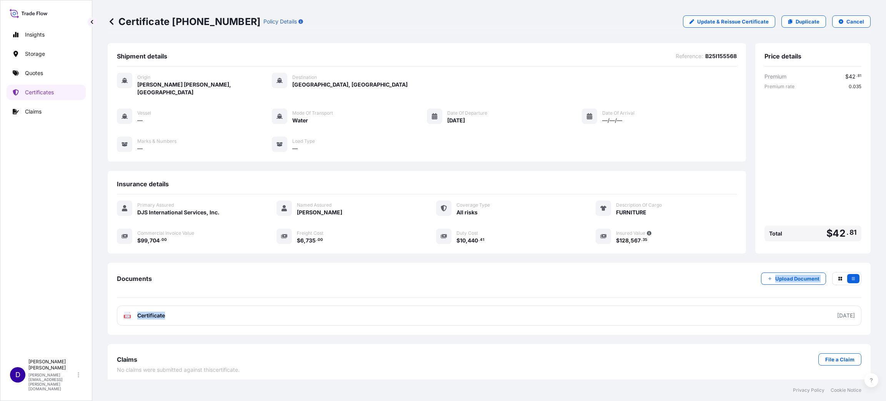
drag, startPoint x: 473, startPoint y: 239, endPoint x: 419, endPoint y: 291, distance: 75.1
click at [419, 291] on div "Documents Upload Document PDF Certificate [DATE]" at bounding box center [489, 298] width 744 height 53
click at [495, 335] on div "Shipment details Reference : B25I155568 Origin [PERSON_NAME][GEOGRAPHIC_DATA][P…" at bounding box center [489, 213] width 763 height 340
click at [812, 21] on p "Duplicate" at bounding box center [808, 22] width 24 height 8
select select "Water"
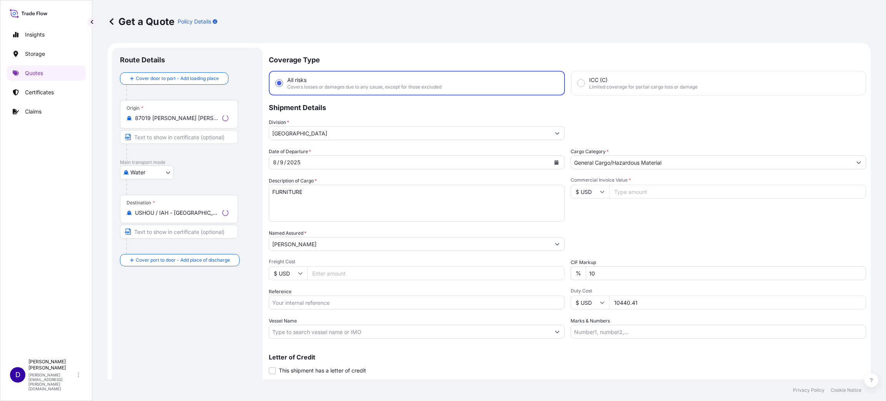
scroll to position [12, 0]
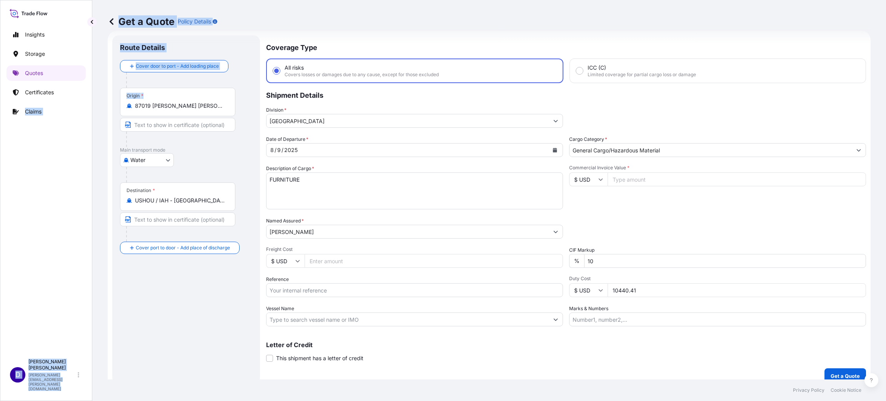
drag, startPoint x: 182, startPoint y: 110, endPoint x: 77, endPoint y: 102, distance: 104.6
click at [77, 102] on div "Insights Storage Quotes Certificates Claims D [PERSON_NAME] [PERSON_NAME][EMAIL…" at bounding box center [443, 200] width 886 height 401
click at [182, 103] on input "87019 [PERSON_NAME] [PERSON_NAME], Province of [GEOGRAPHIC_DATA], [GEOGRAPHIC_D…" at bounding box center [180, 106] width 91 height 8
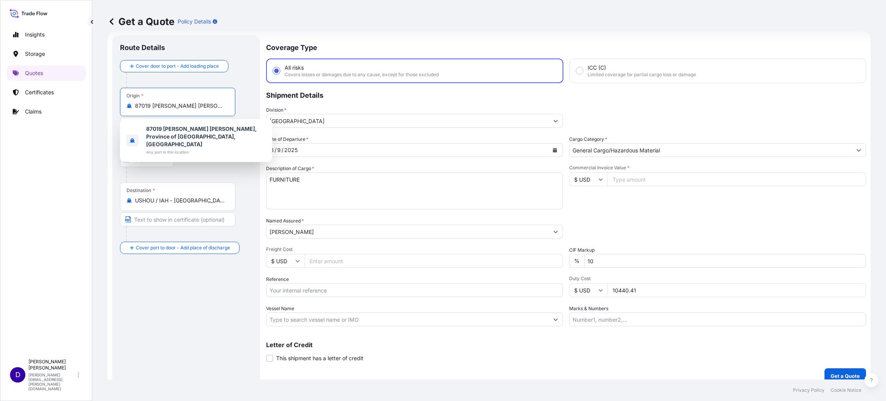
click at [148, 104] on input "87019 [PERSON_NAME] [PERSON_NAME], Province of [GEOGRAPHIC_DATA], [GEOGRAPHIC_D…" at bounding box center [180, 106] width 91 height 8
drag, startPoint x: 153, startPoint y: 103, endPoint x: 280, endPoint y: 105, distance: 126.9
click at [280, 105] on form "Route Details Cover door to port - Add loading place Place of loading Road / [G…" at bounding box center [489, 209] width 763 height 357
click at [202, 104] on input "87019 [PERSON_NAME] [PERSON_NAME], Province of [GEOGRAPHIC_DATA], [GEOGRAPHIC_D…" at bounding box center [180, 106] width 91 height 8
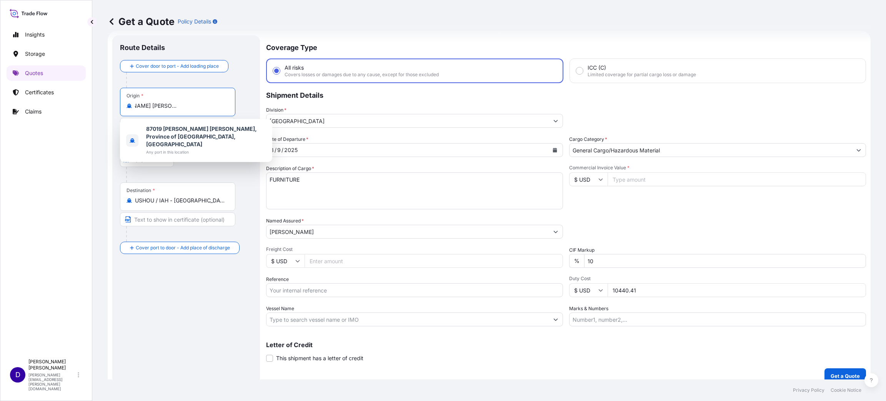
scroll to position [0, 0]
click at [193, 112] on div "Origin * 87019 [PERSON_NAME][GEOGRAPHIC_DATA][PERSON_NAME], Province of [GEOGRA…" at bounding box center [177, 102] width 115 height 28
click at [193, 110] on input "87019 [PERSON_NAME] [PERSON_NAME], Province of [GEOGRAPHIC_DATA], [GEOGRAPHIC_D…" at bounding box center [180, 106] width 91 height 8
click at [223, 108] on input "87019 [PERSON_NAME] [PERSON_NAME], Province of [GEOGRAPHIC_DATA], [GEOGRAPHIC_D…" at bounding box center [180, 106] width 91 height 8
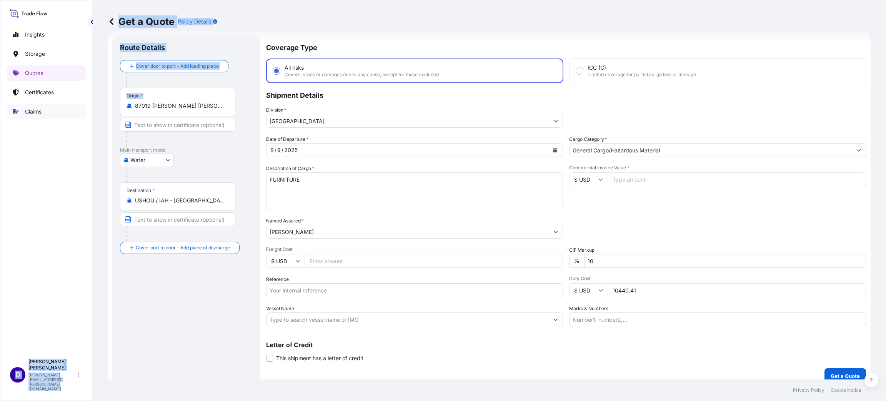
drag, startPoint x: 230, startPoint y: 103, endPoint x: 57, endPoint y: 107, distance: 172.7
click at [57, 106] on div "Insights Storage Quotes Certificates Claims D [PERSON_NAME] [PERSON_NAME][EMAIL…" at bounding box center [443, 200] width 886 height 401
click at [149, 101] on div "Text to show in the PDF certificate" at bounding box center [128, 108] width 84 height 14
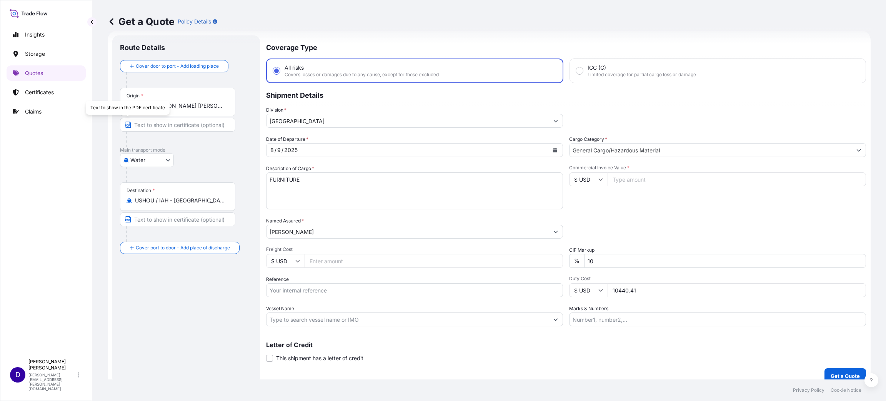
click at [182, 100] on div "Origin * 87019 [PERSON_NAME][GEOGRAPHIC_DATA][PERSON_NAME], Province of [GEOGRA…" at bounding box center [177, 102] width 115 height 28
click at [182, 102] on input "87019 [PERSON_NAME] [PERSON_NAME], Province of [GEOGRAPHIC_DATA], [GEOGRAPHIC_D…" at bounding box center [180, 106] width 91 height 8
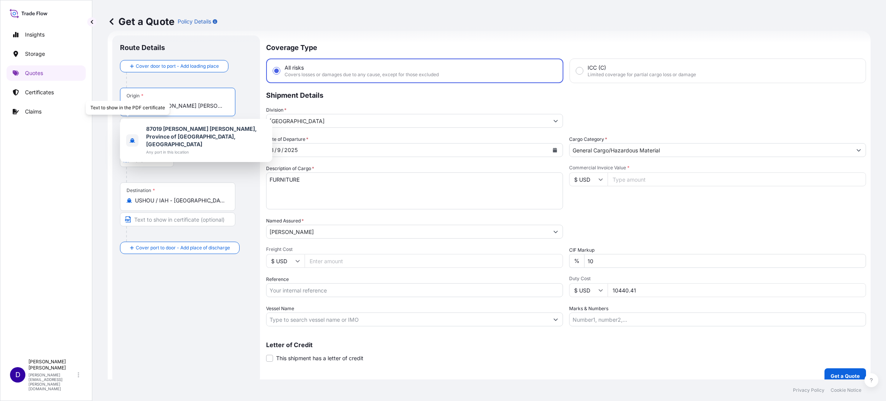
click at [182, 105] on input "87019 [PERSON_NAME] [PERSON_NAME], Province of [GEOGRAPHIC_DATA], [GEOGRAPHIC_D…" at bounding box center [180, 106] width 91 height 8
type input "="
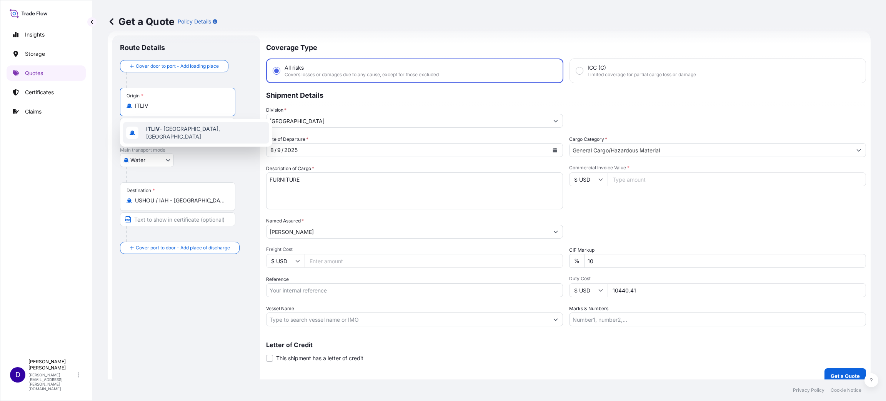
click at [195, 128] on span "ITLIV - [GEOGRAPHIC_DATA], [GEOGRAPHIC_DATA]" at bounding box center [206, 132] width 120 height 15
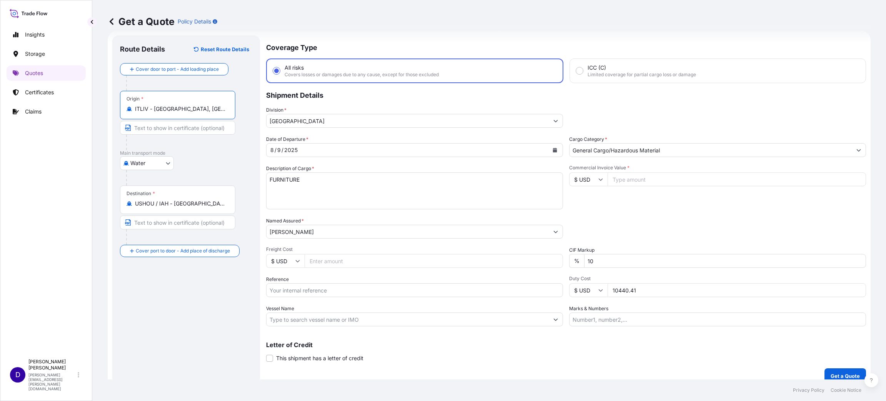
type input "ITLIV - [GEOGRAPHIC_DATA], [GEOGRAPHIC_DATA]"
click at [555, 151] on button "Calendar" at bounding box center [555, 150] width 12 height 12
click at [350, 230] on div "15" at bounding box center [353, 229] width 14 height 14
click at [621, 180] on input "Commercial Invoice Value *" at bounding box center [737, 179] width 258 height 14
type input "154691.00"
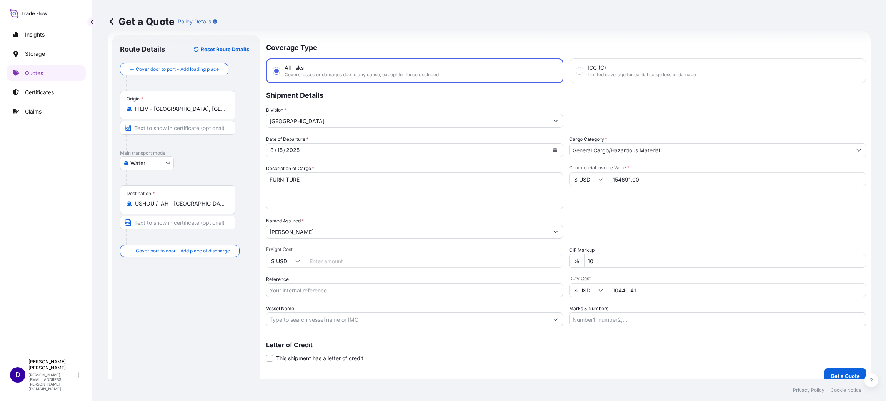
click at [346, 263] on input "Freight Cost" at bounding box center [434, 261] width 258 height 14
type input "7055.00"
drag, startPoint x: 353, startPoint y: 290, endPoint x: 349, endPoint y: 288, distance: 4.5
click at [352, 290] on input "Reference" at bounding box center [414, 290] width 297 height 14
paste input "B25I155690"
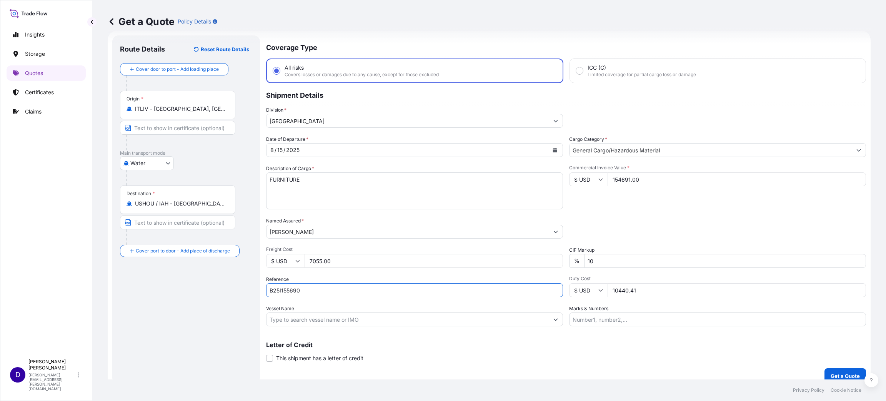
type input "B25I155690"
drag, startPoint x: 641, startPoint y: 288, endPoint x: 577, endPoint y: 287, distance: 63.8
click at [580, 287] on div "$ USD 10440.41" at bounding box center [717, 290] width 297 height 14
type input "16329.74"
click at [836, 373] on p "Get a Quote" at bounding box center [845, 376] width 29 height 8
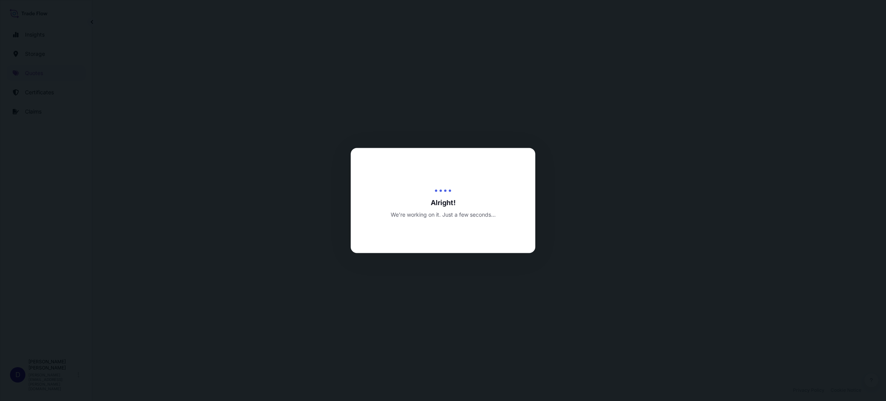
select select "Water"
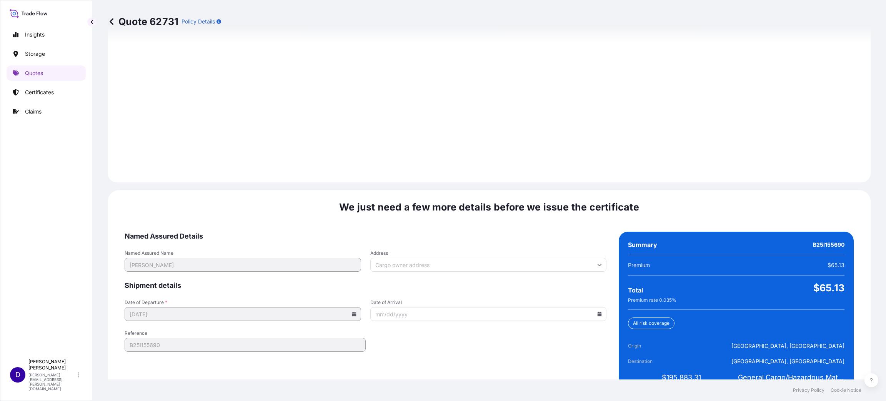
scroll to position [1056, 0]
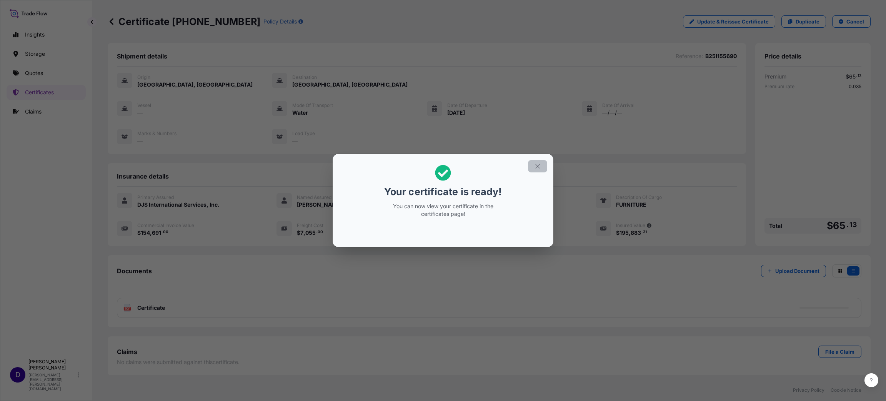
click at [538, 167] on icon "button" at bounding box center [537, 166] width 7 height 7
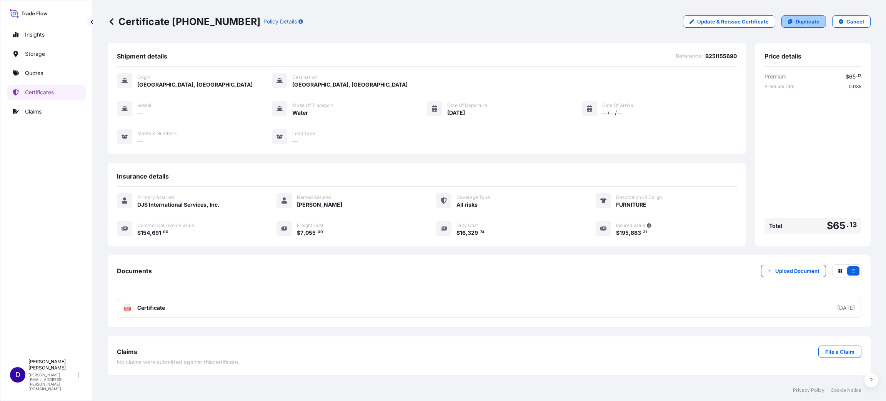
click at [819, 16] on link "Duplicate" at bounding box center [803, 21] width 45 height 12
select select "Water"
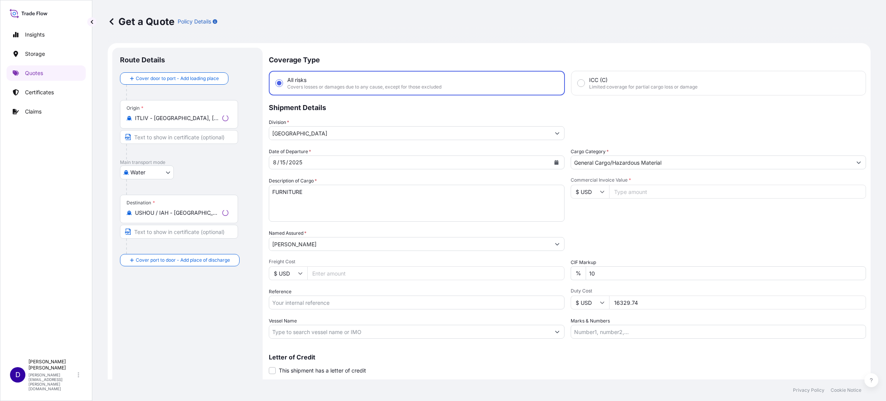
scroll to position [12, 0]
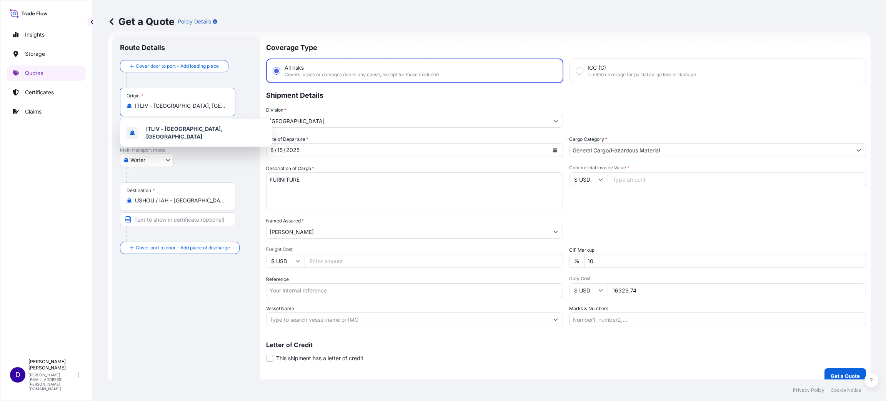
drag, startPoint x: 193, startPoint y: 103, endPoint x: 112, endPoint y: 105, distance: 80.8
click at [115, 105] on div "Route Details Cover door to port - Add loading place Place of loading Road / [G…" at bounding box center [186, 209] width 148 height 348
drag, startPoint x: 205, startPoint y: 108, endPoint x: 108, endPoint y: 105, distance: 96.6
click at [108, 105] on form "Route Details Cover door to port - Add loading place Place of loading Road / [G…" at bounding box center [489, 209] width 763 height 357
drag, startPoint x: 197, startPoint y: 105, endPoint x: 121, endPoint y: 101, distance: 76.3
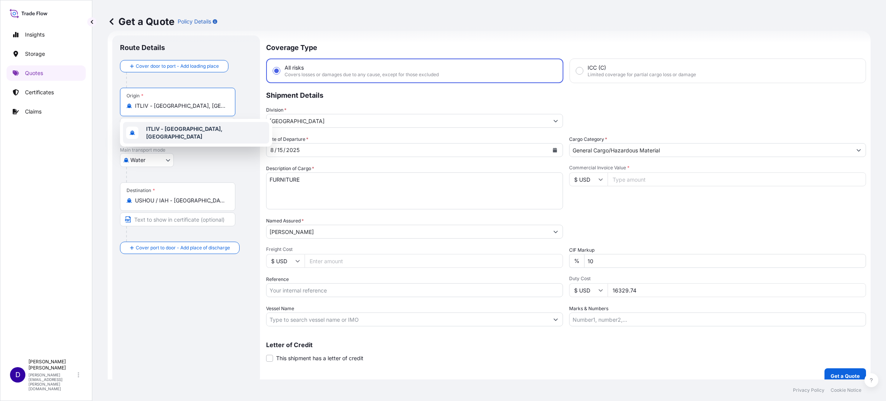
click at [121, 101] on div "Origin * ITLIV - [GEOGRAPHIC_DATA], [GEOGRAPHIC_DATA]" at bounding box center [177, 102] width 115 height 28
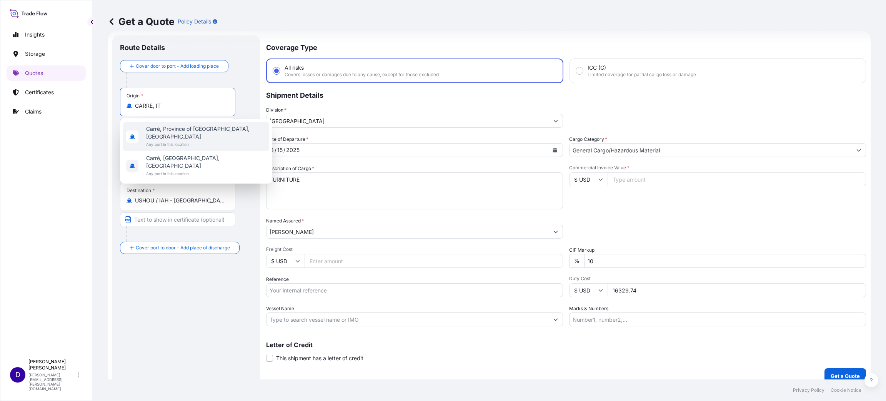
click at [188, 125] on span "Carrè, Province of [GEOGRAPHIC_DATA], [GEOGRAPHIC_DATA]" at bounding box center [206, 132] width 120 height 15
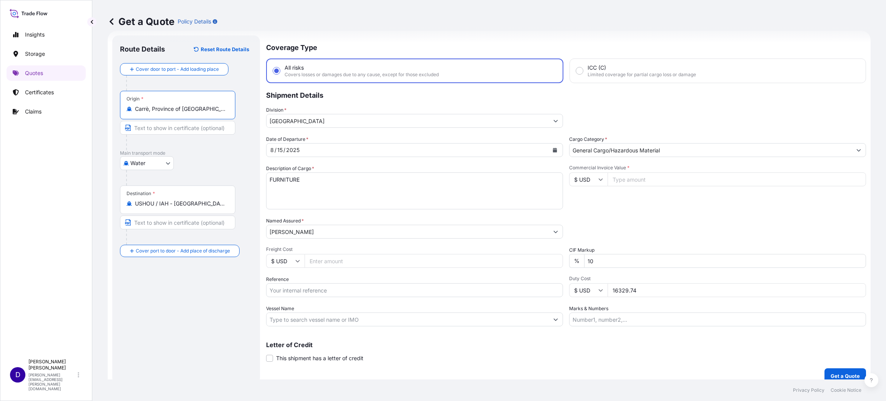
type input "Carrè, Province of [GEOGRAPHIC_DATA], [GEOGRAPHIC_DATA]"
click at [623, 177] on input "Commercial Invoice Value *" at bounding box center [737, 179] width 258 height 14
type input "129695.00"
click at [320, 259] on input "Freight Cost" at bounding box center [434, 261] width 258 height 14
type input "6800.00"
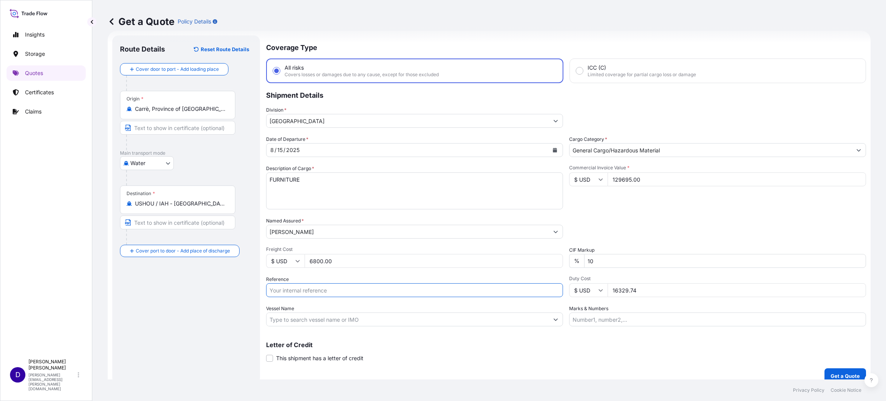
click at [299, 288] on input "Reference" at bounding box center [414, 290] width 297 height 14
paste input "B25I155685"
type input "B25I155685"
drag, startPoint x: 642, startPoint y: 292, endPoint x: 585, endPoint y: 287, distance: 57.1
click at [587, 289] on div "$ USD 16329.74" at bounding box center [717, 290] width 297 height 14
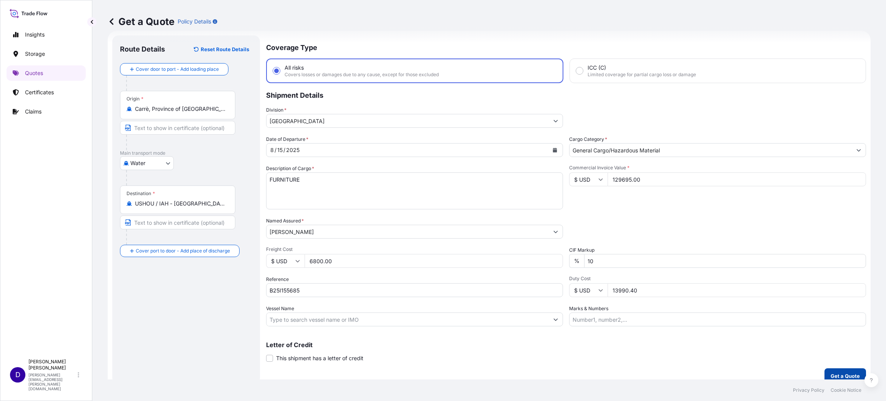
type input "13990.40"
click at [831, 372] on p "Get a Quote" at bounding box center [845, 376] width 29 height 8
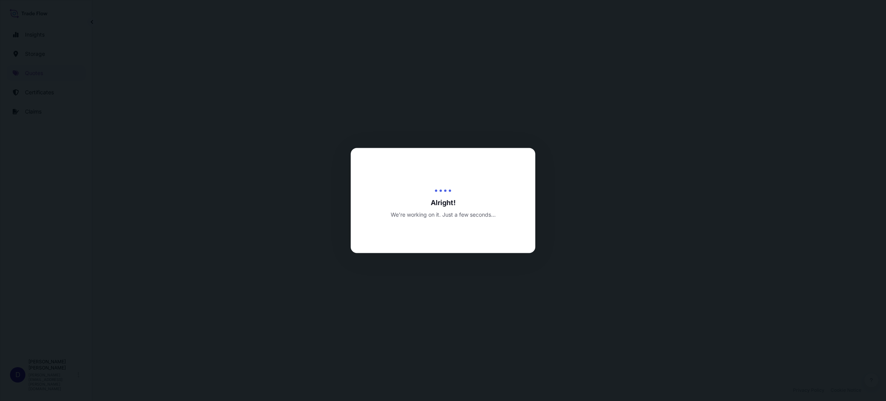
select select "Water"
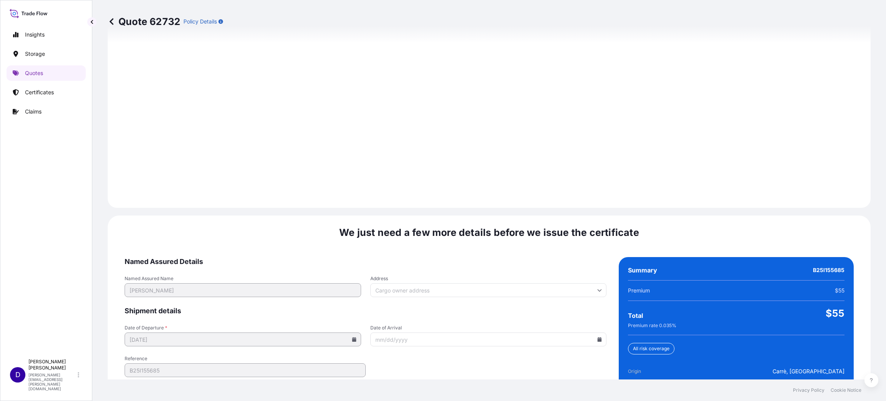
scroll to position [1056, 0]
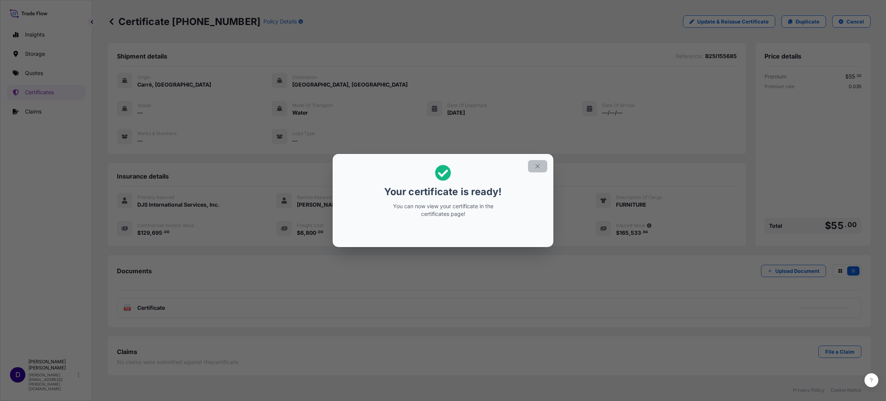
click at [538, 169] on icon "button" at bounding box center [537, 166] width 7 height 7
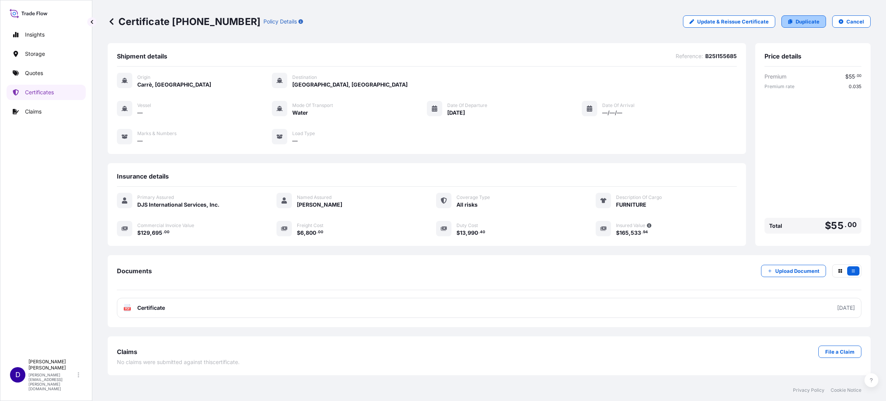
click at [800, 23] on p "Duplicate" at bounding box center [808, 22] width 24 height 8
select select "Water"
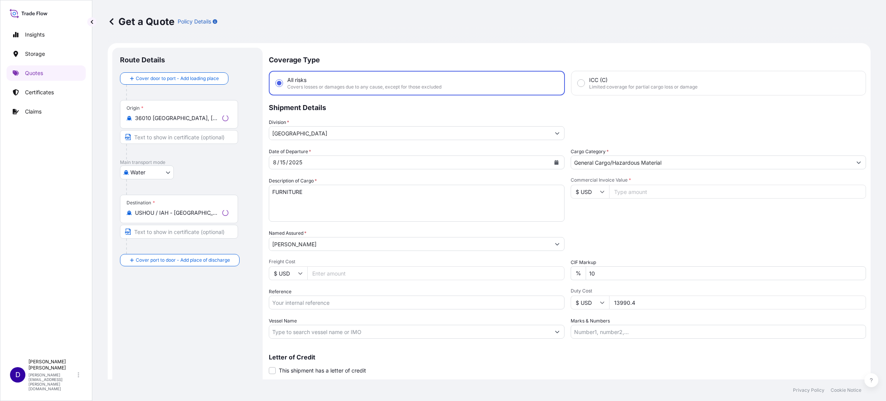
scroll to position [12, 0]
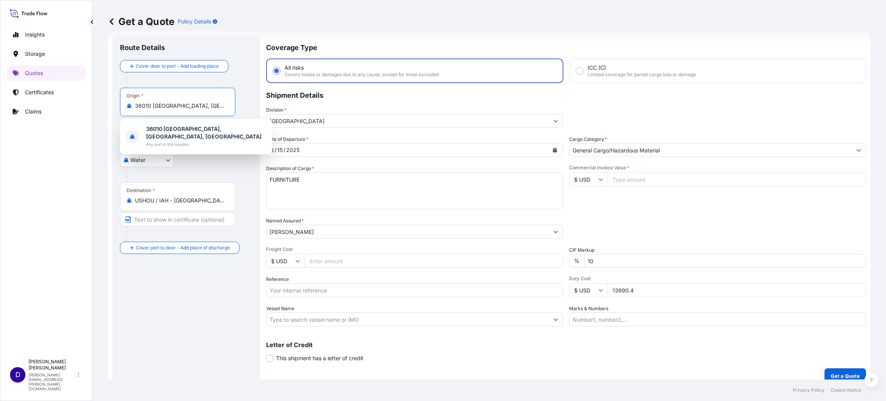
click at [154, 108] on input "36010 [GEOGRAPHIC_DATA], [GEOGRAPHIC_DATA], [GEOGRAPHIC_DATA]" at bounding box center [180, 106] width 91 height 8
drag, startPoint x: 137, startPoint y: 107, endPoint x: 319, endPoint y: 109, distance: 182.3
click at [319, 109] on form "Route Details Cover door to port - Add loading place Place of loading Road / [G…" at bounding box center [489, 209] width 763 height 357
type input "3"
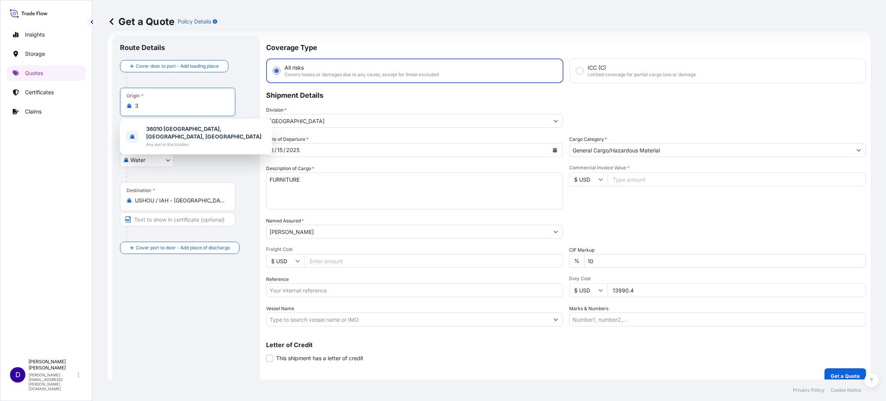
scroll to position [0, 0]
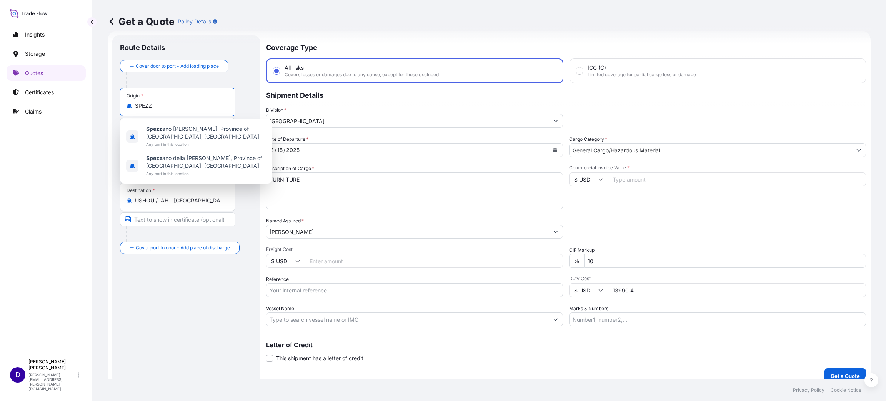
click at [235, 133] on span "Spezz ano [PERSON_NAME], Province of [GEOGRAPHIC_DATA], [GEOGRAPHIC_DATA]" at bounding box center [206, 132] width 120 height 15
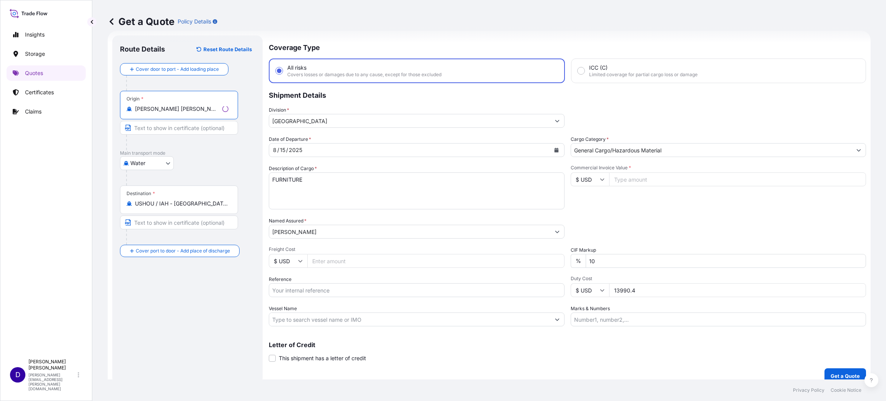
type input "[PERSON_NAME] [PERSON_NAME], Province of [GEOGRAPHIC_DATA], [GEOGRAPHIC_DATA]"
click at [144, 102] on div "Origin * [PERSON_NAME][GEOGRAPHIC_DATA][PERSON_NAME], Province of [GEOGRAPHIC_D…" at bounding box center [179, 105] width 118 height 28
click at [144, 105] on input "[PERSON_NAME] [PERSON_NAME], Province of [GEOGRAPHIC_DATA], [GEOGRAPHIC_DATA]" at bounding box center [177, 109] width 84 height 8
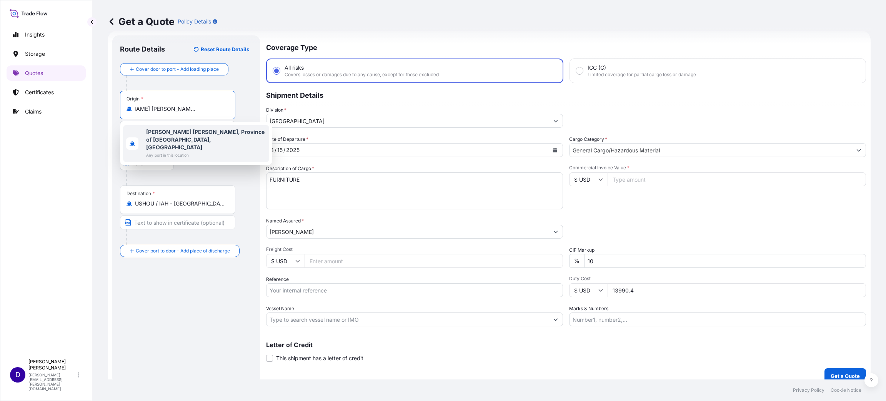
click at [163, 134] on b "[PERSON_NAME] [PERSON_NAME], Province of [GEOGRAPHIC_DATA], [GEOGRAPHIC_DATA]" at bounding box center [205, 139] width 118 height 22
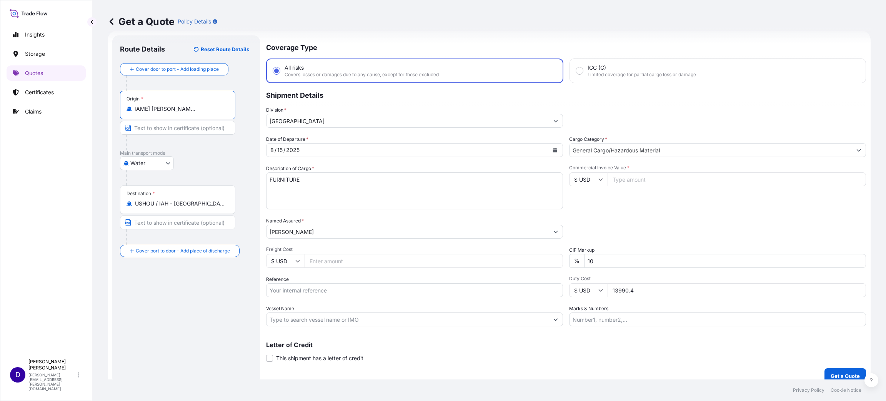
scroll to position [0, 0]
click at [637, 180] on input "Commercial Invoice Value *" at bounding box center [737, 179] width 258 height 14
type input "124211.00"
click at [321, 260] on input "Freight Cost" at bounding box center [434, 261] width 258 height 14
type input "6750.00"
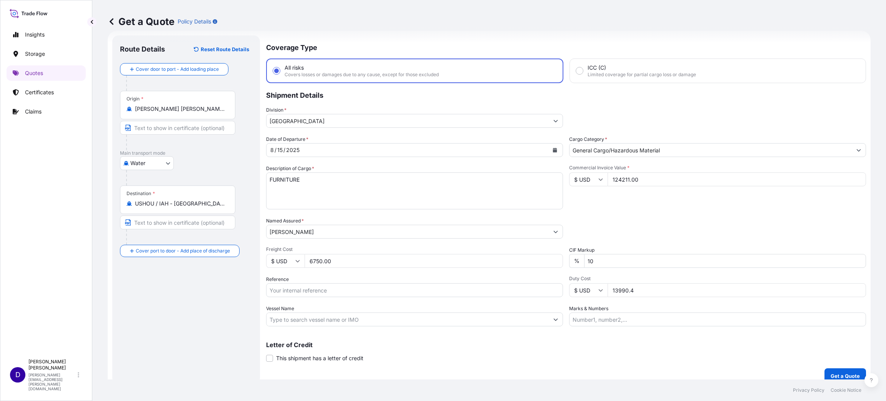
click at [354, 287] on input "Reference" at bounding box center [414, 290] width 297 height 14
paste input "B25I155660"
type input "B25I155660"
drag, startPoint x: 646, startPoint y: 286, endPoint x: 573, endPoint y: 285, distance: 72.3
click at [574, 285] on div "$ USD 13990.4" at bounding box center [717, 290] width 297 height 14
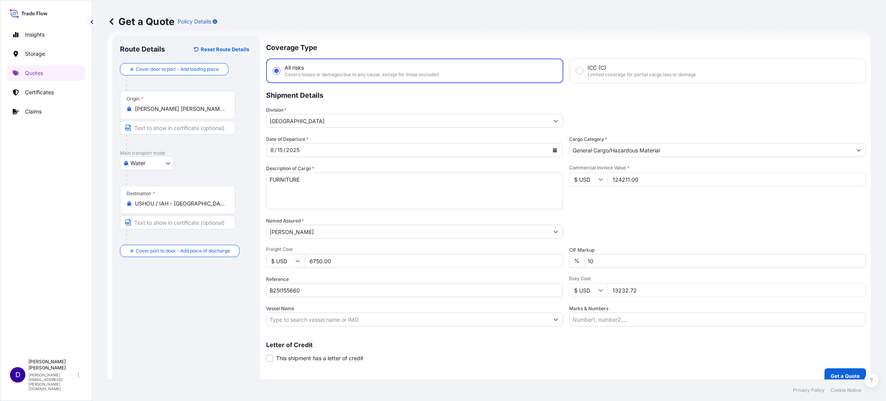
type input "13232.72"
click at [834, 374] on p "Get a Quote" at bounding box center [845, 376] width 29 height 8
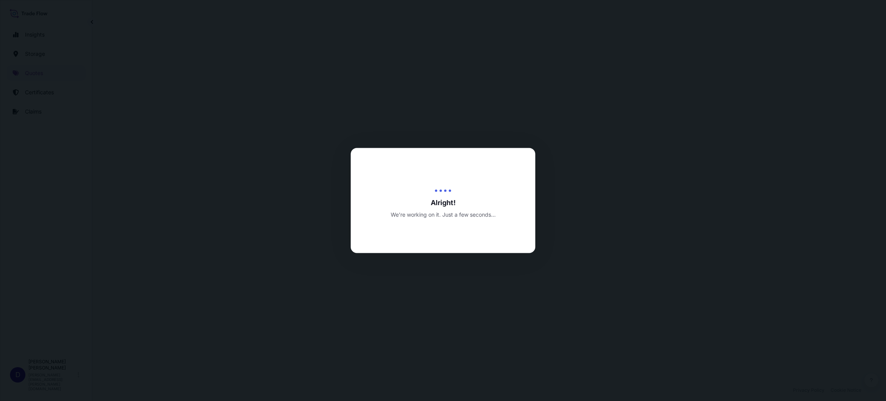
select select "Water"
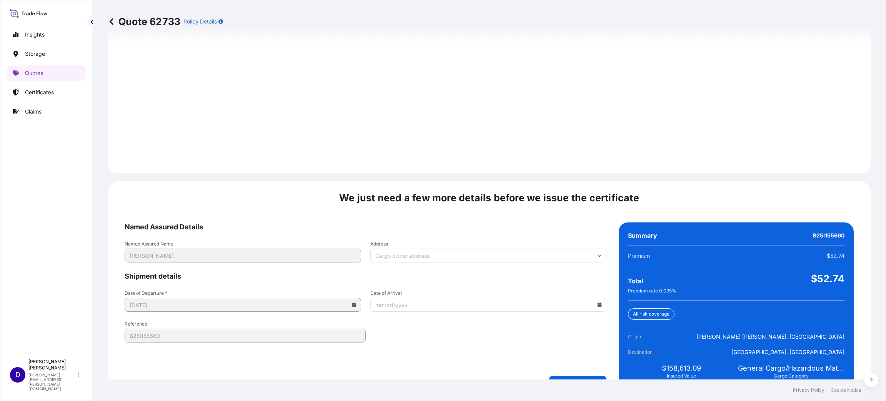
scroll to position [1056, 0]
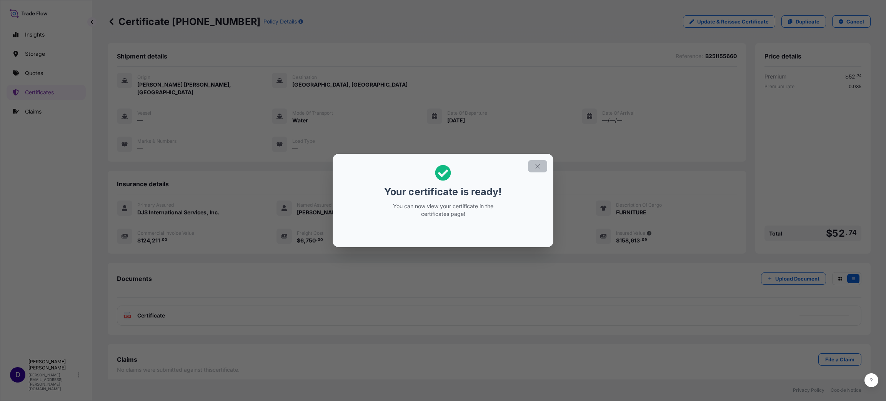
click at [535, 170] on icon "button" at bounding box center [537, 166] width 7 height 7
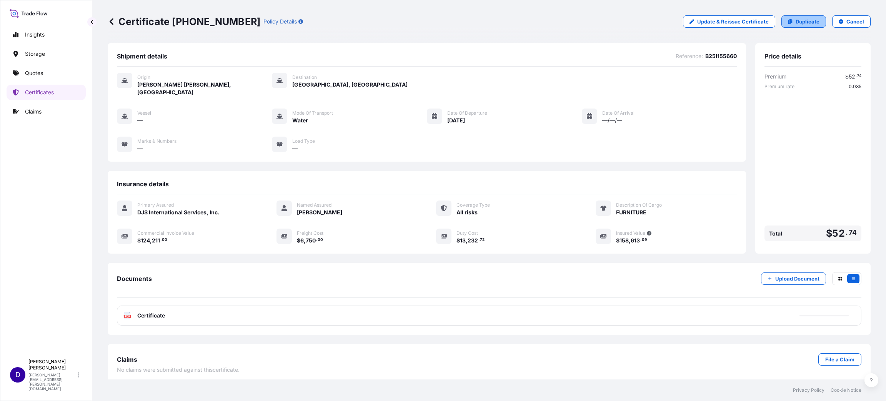
click at [797, 20] on p "Duplicate" at bounding box center [808, 22] width 24 height 8
select select "Water"
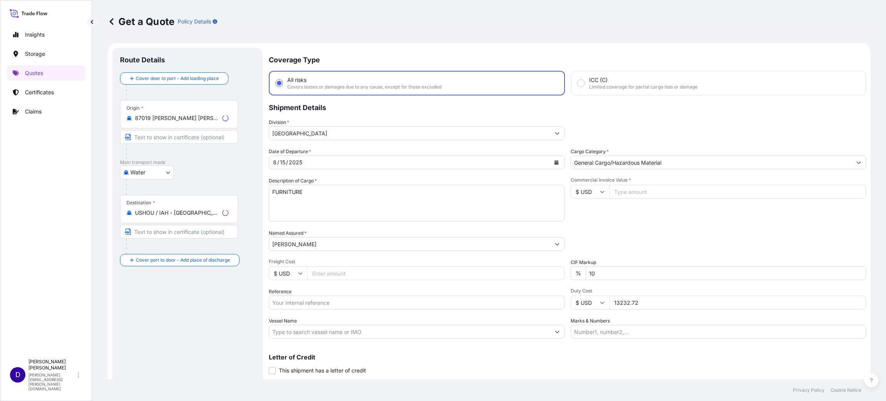
scroll to position [12, 0]
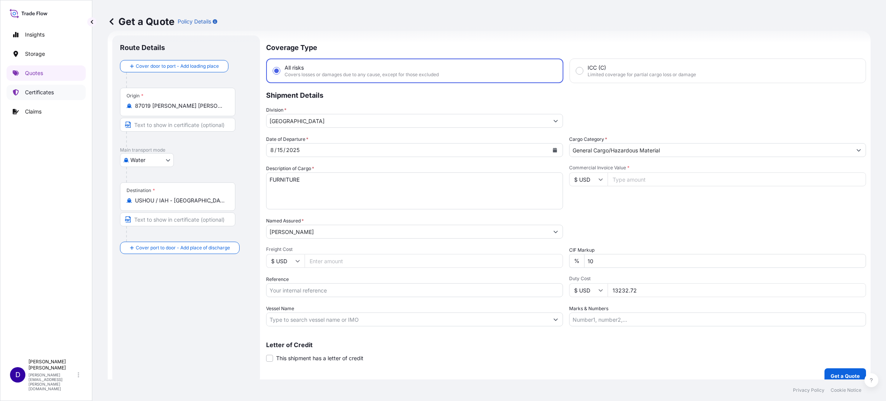
click at [47, 88] on link "Certificates" at bounding box center [46, 92] width 79 height 15
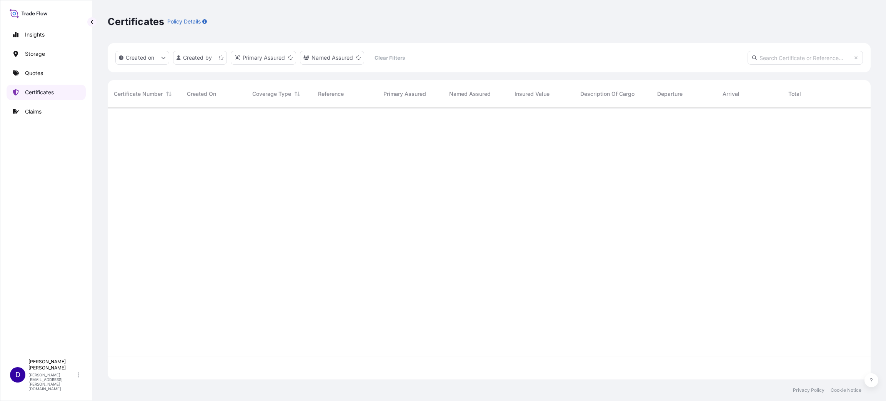
scroll to position [267, 754]
